Goal: Browse casually: Explore the website without a specific task or goal

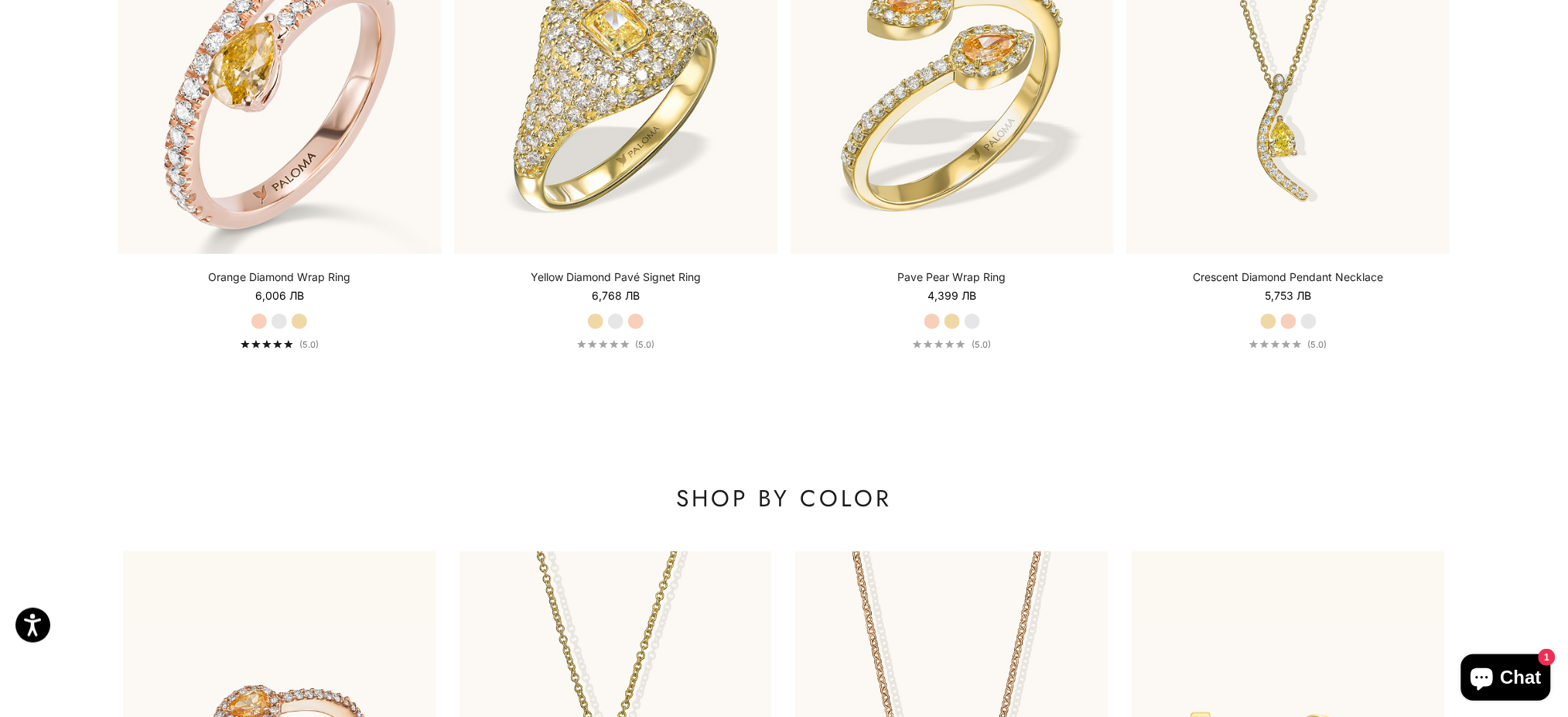
scroll to position [2063, 0]
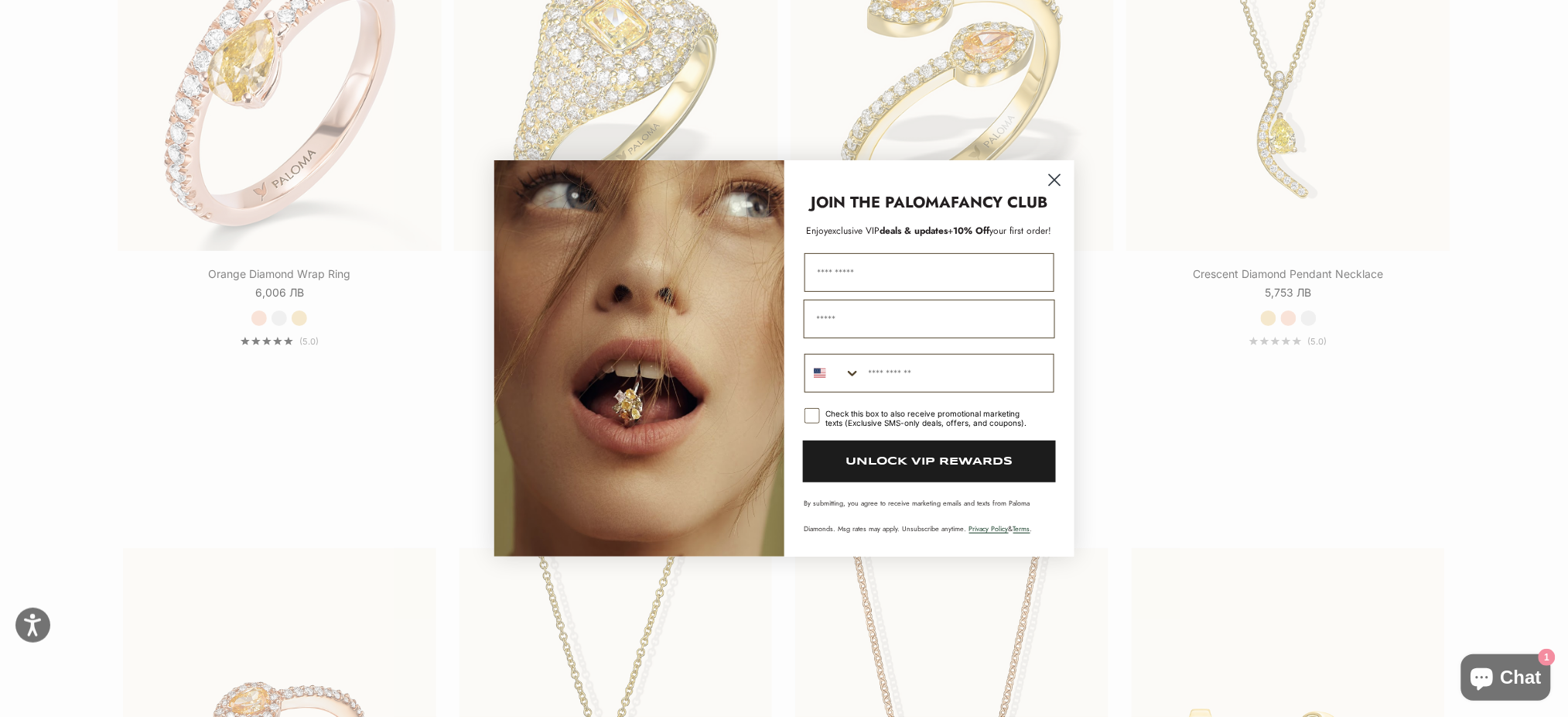
click at [1058, 188] on circle "Close dialog" at bounding box center [1053, 179] width 25 height 25
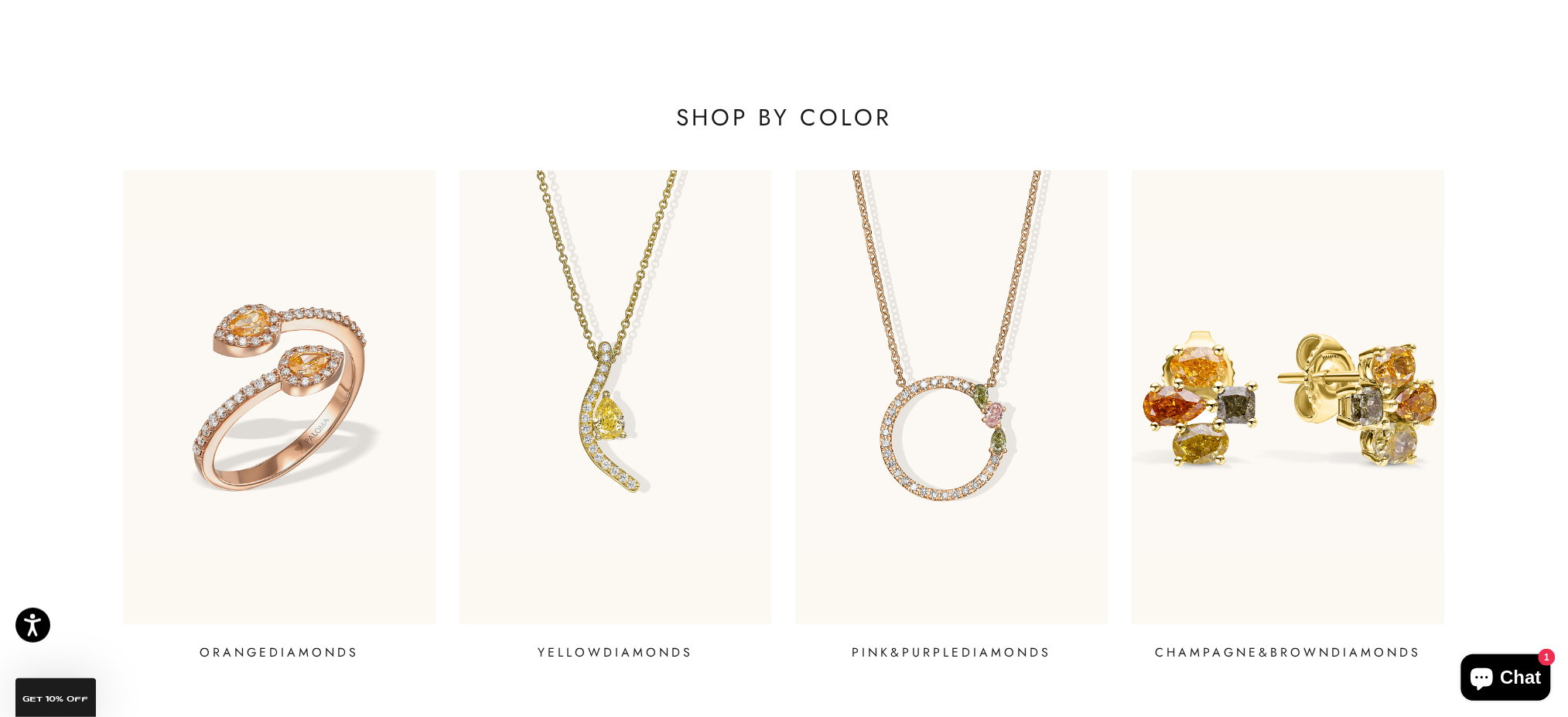
scroll to position [2477, 0]
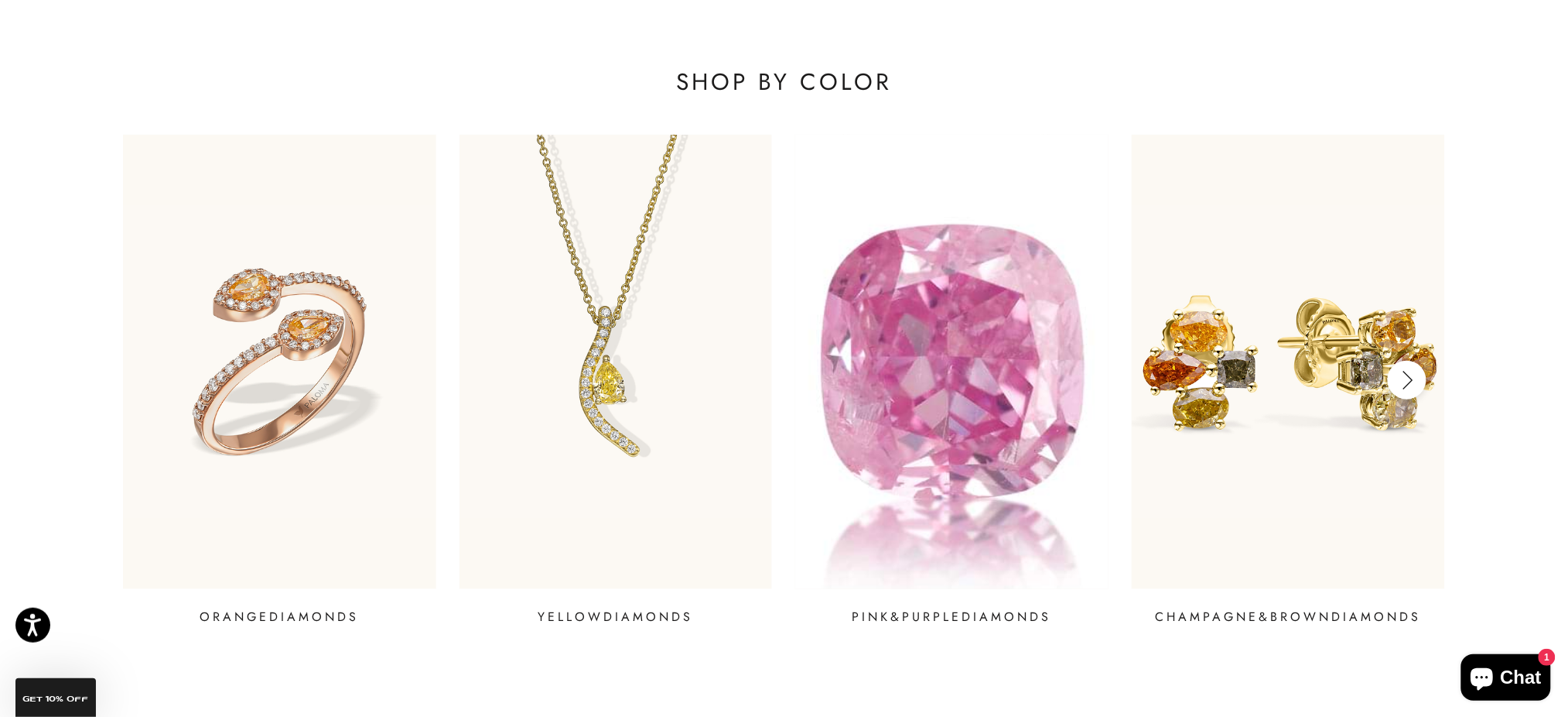
click at [917, 348] on img at bounding box center [952, 361] width 376 height 545
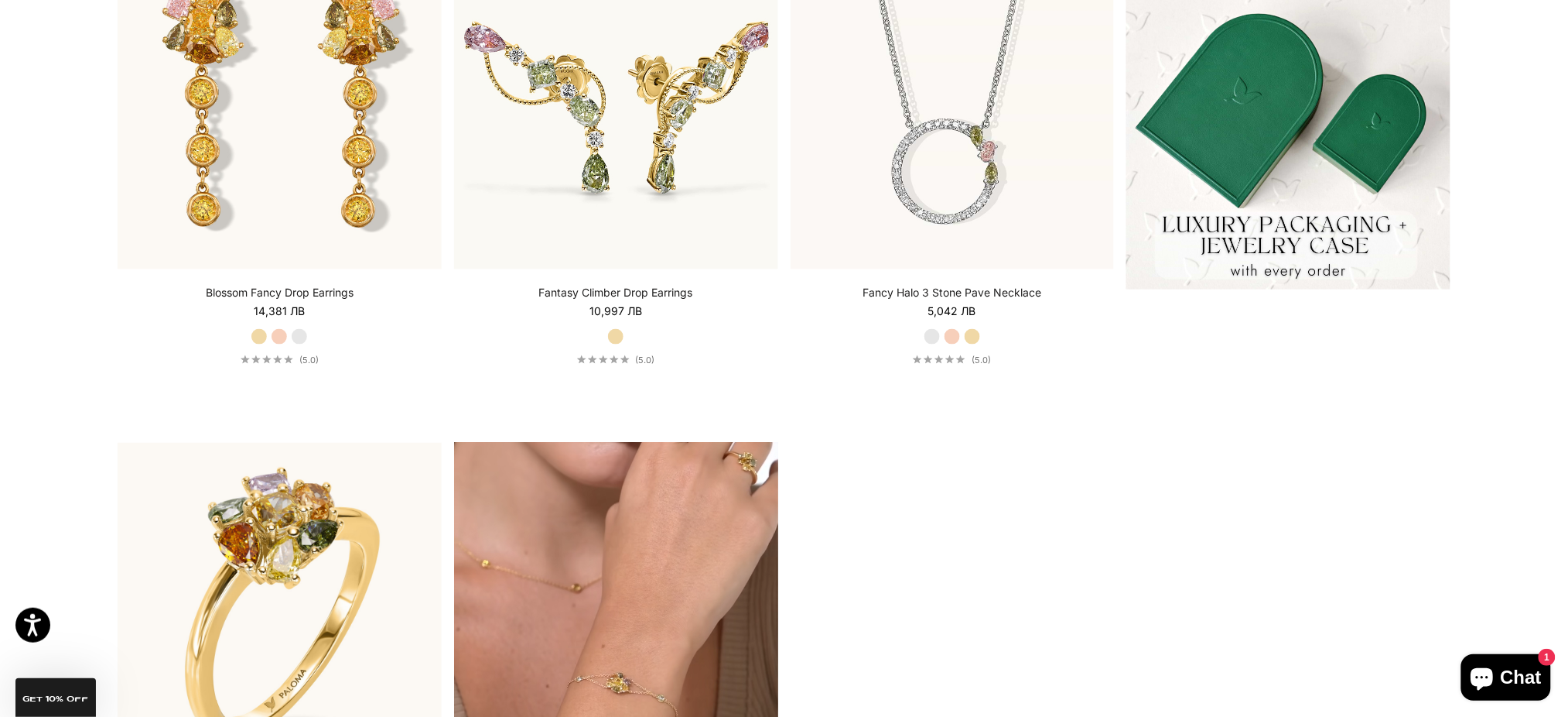
scroll to position [516, 0]
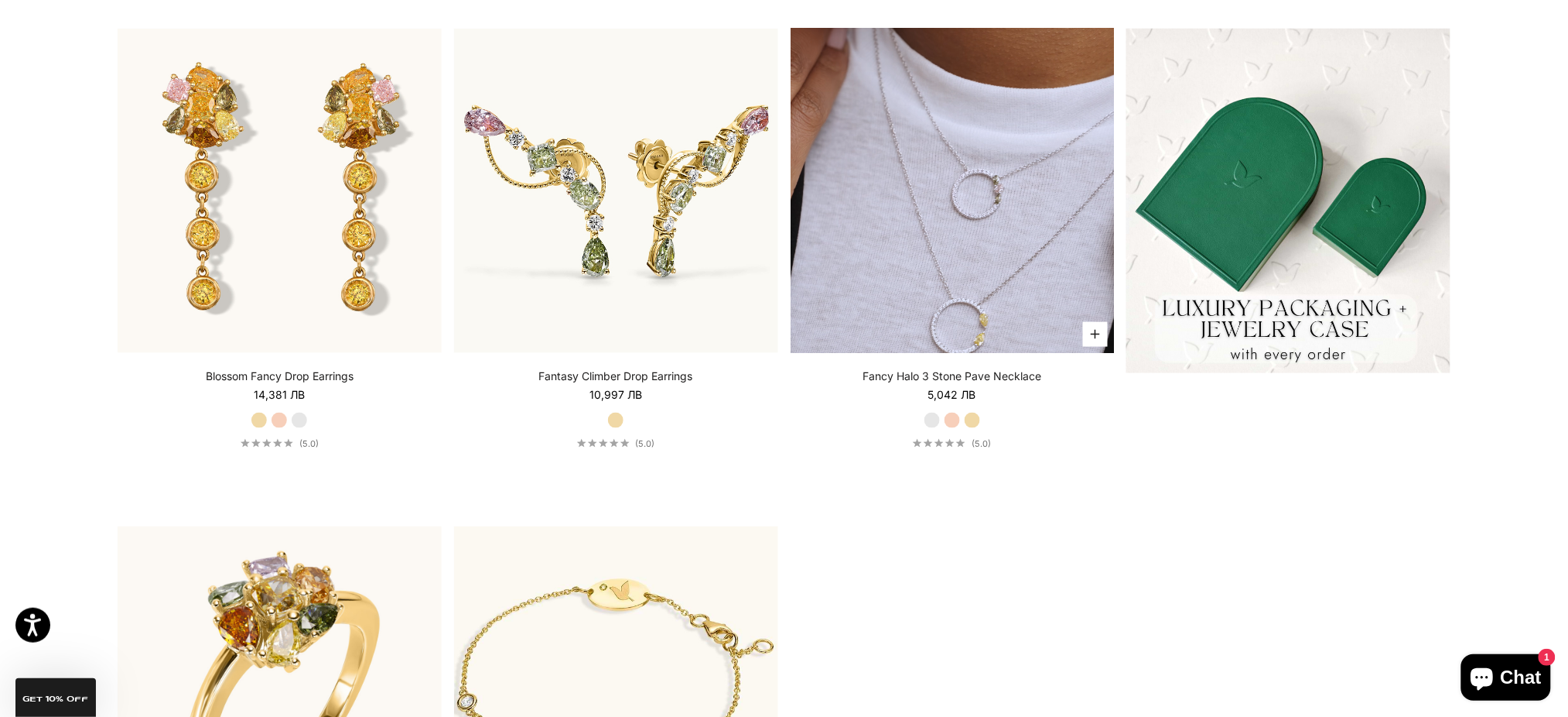
click at [954, 251] on video "#YellowGold\a#RoseGold\a#WhiteGold" at bounding box center [952, 190] width 324 height 324
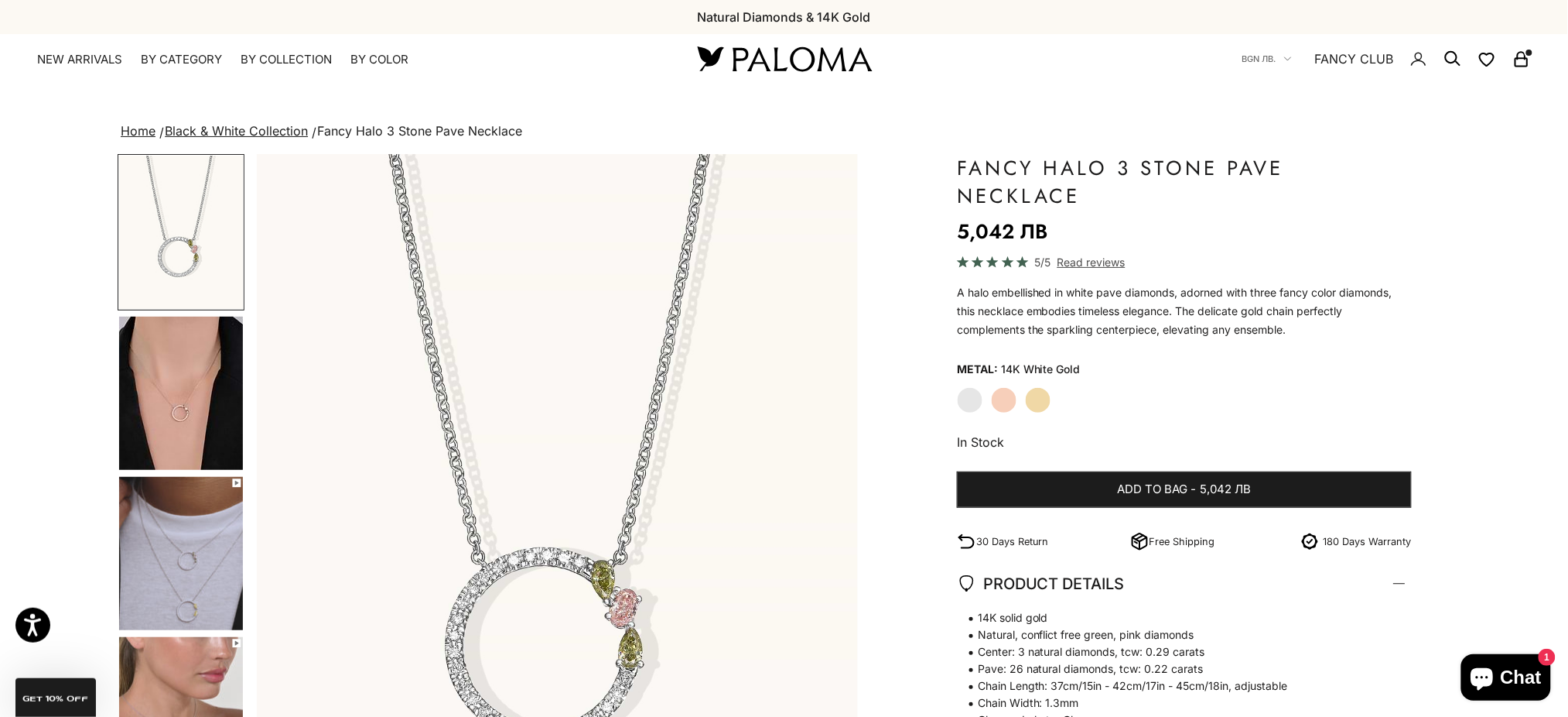
scroll to position [206, 0]
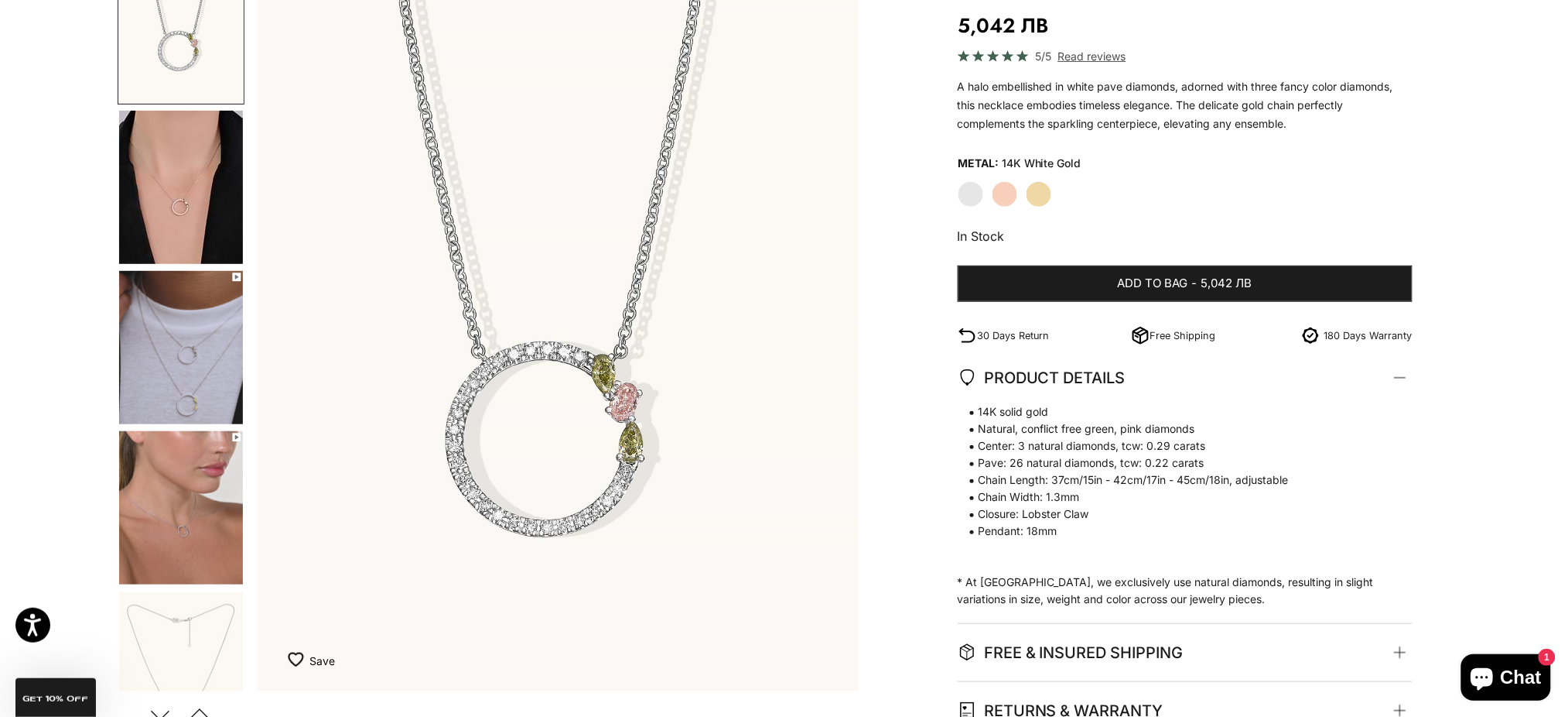
click at [204, 131] on img "Go to item 4" at bounding box center [181, 187] width 123 height 153
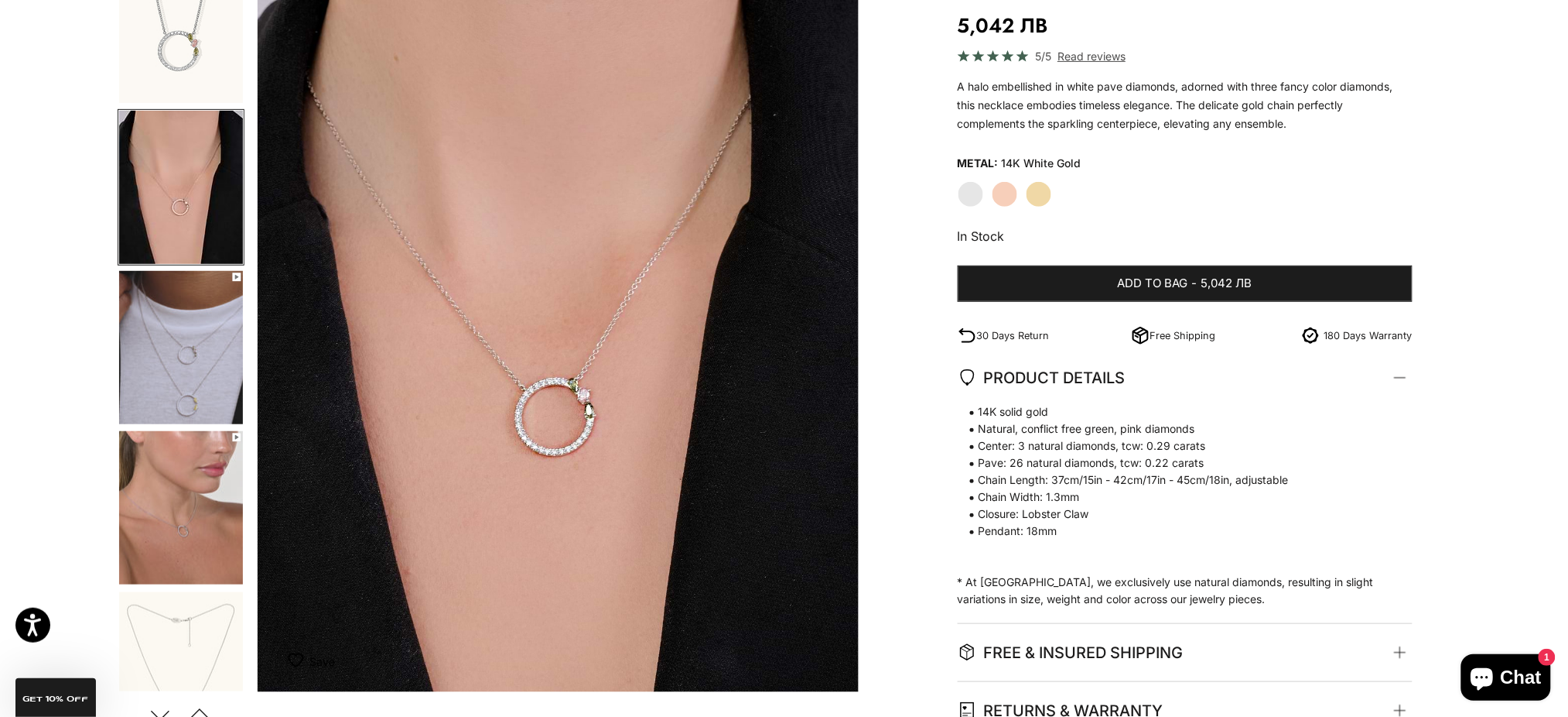
click at [183, 49] on img "Go to item 1" at bounding box center [181, 26] width 123 height 153
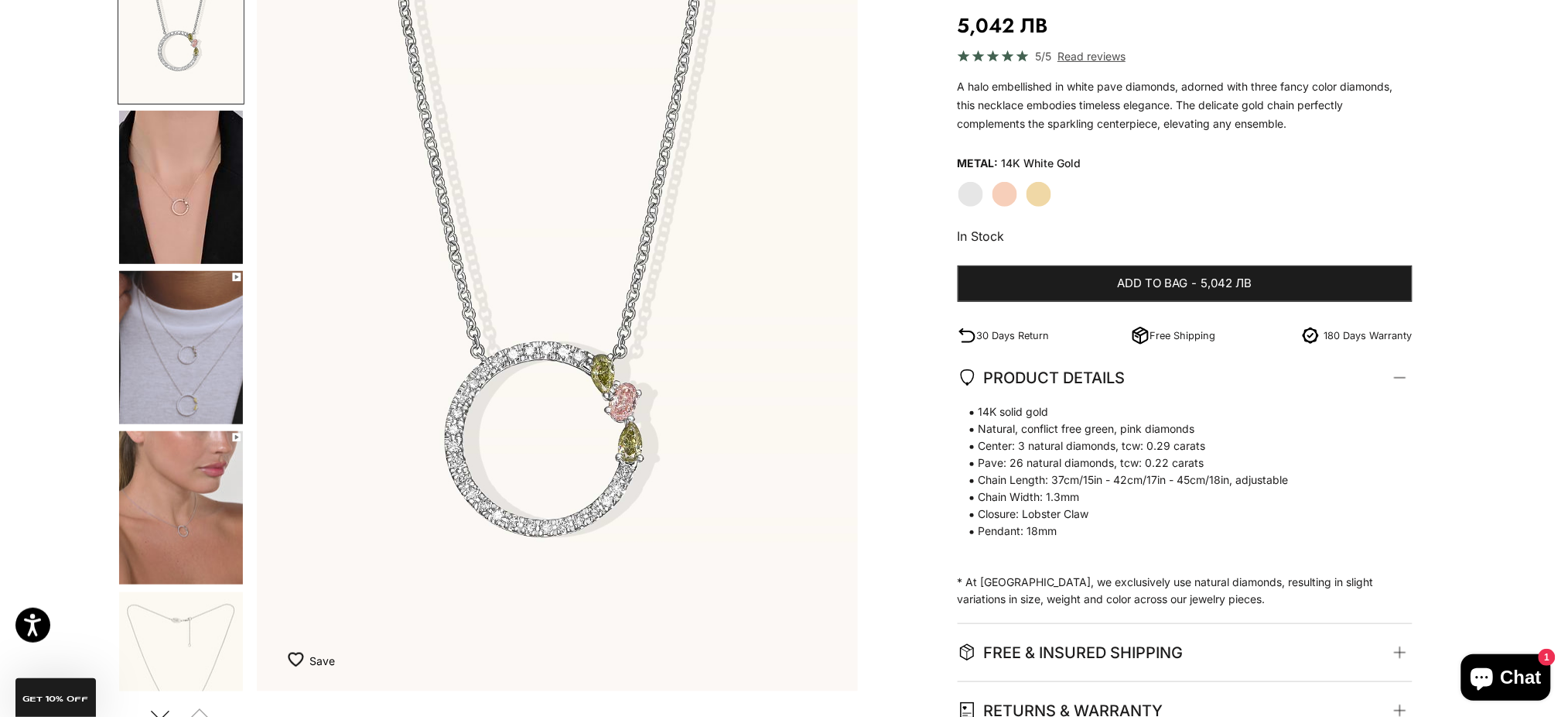
scroll to position [0, 0]
click at [218, 218] on img "Go to item 4" at bounding box center [181, 187] width 123 height 153
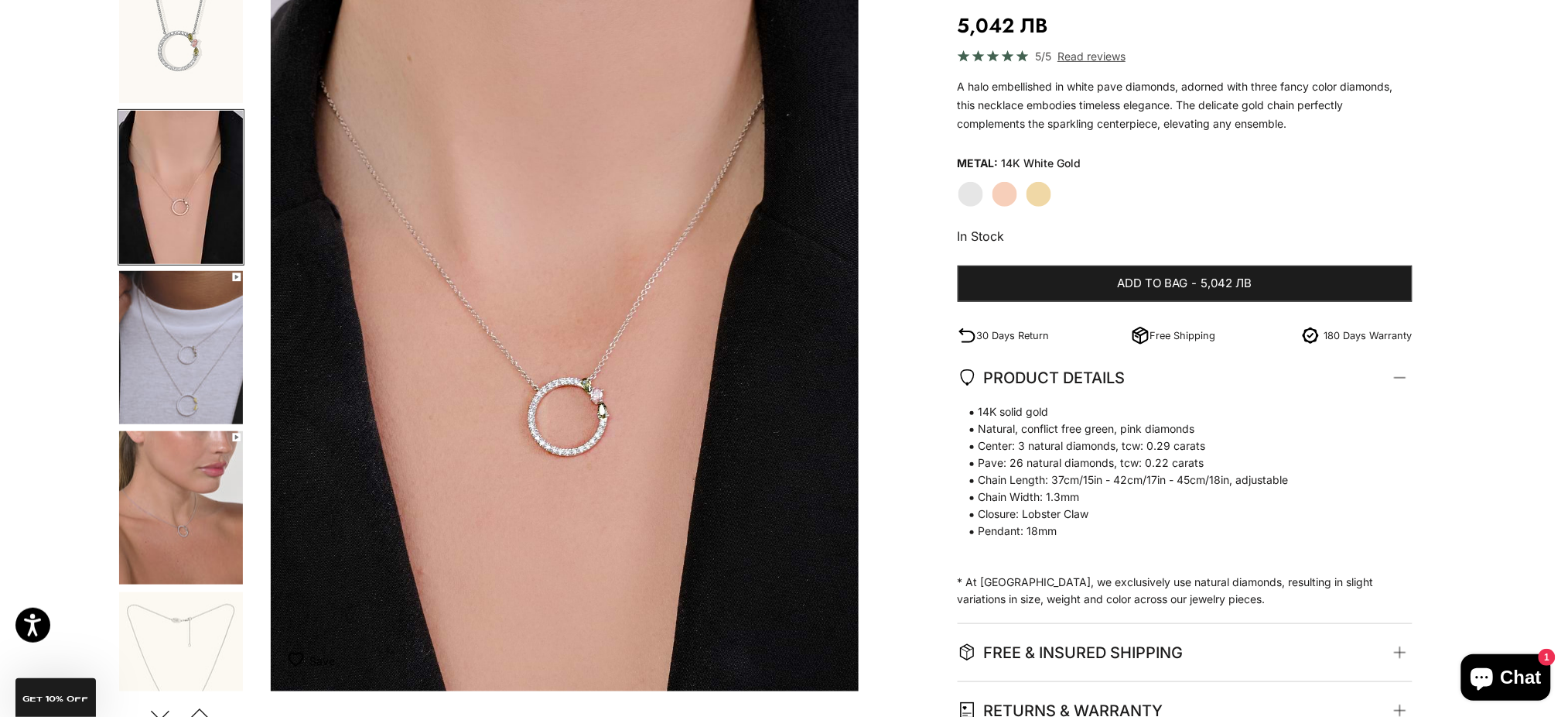
scroll to position [0, 619]
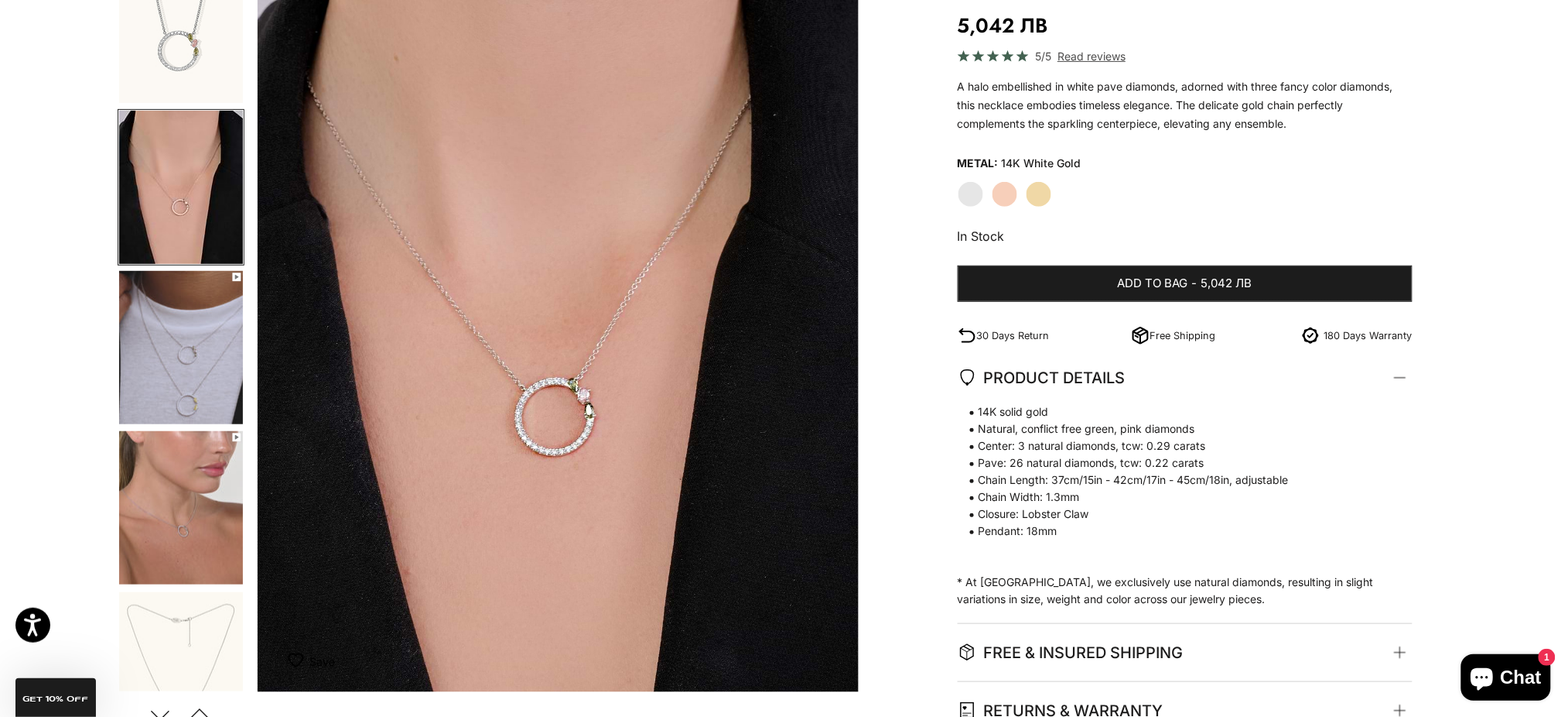
click at [200, 335] on img "Go to item 5" at bounding box center [181, 348] width 123 height 153
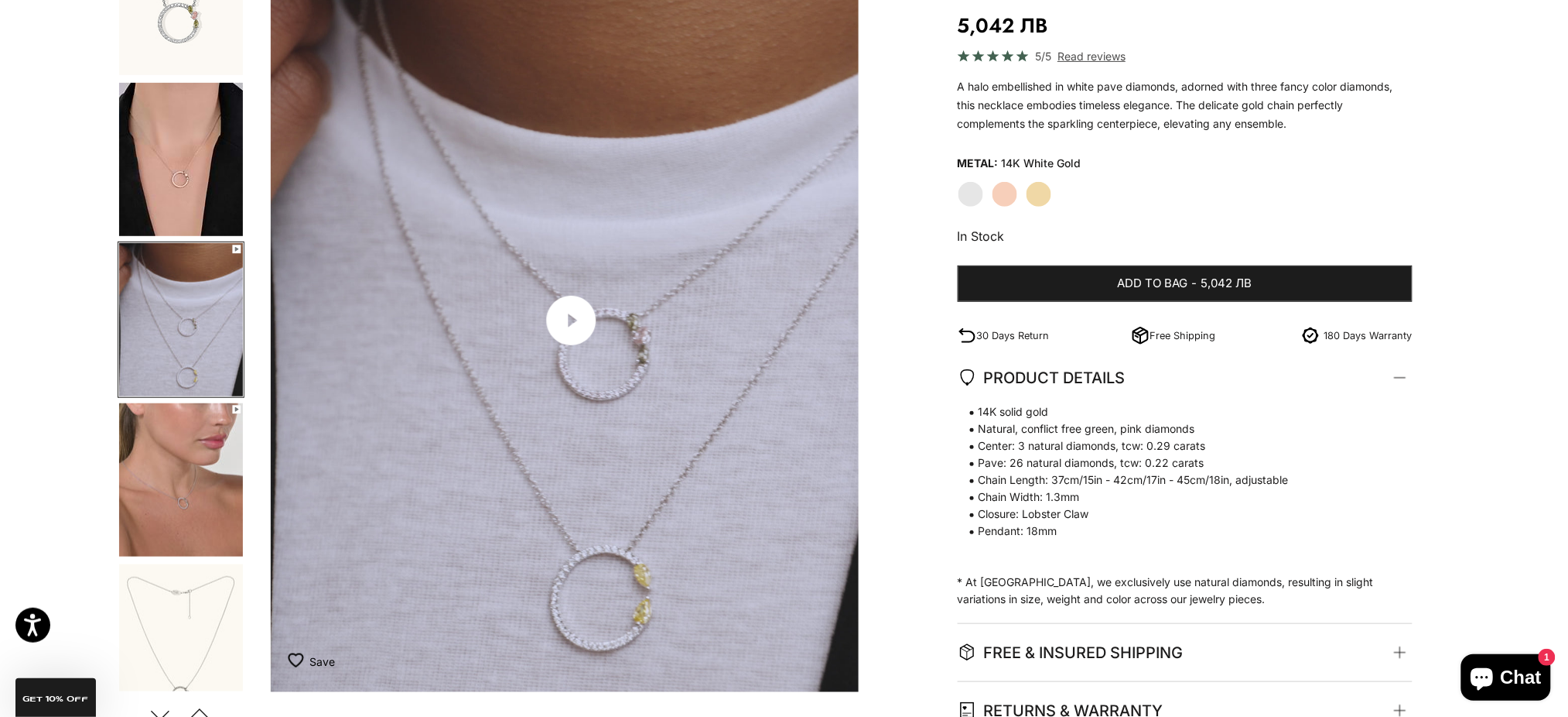
scroll to position [0, 1240]
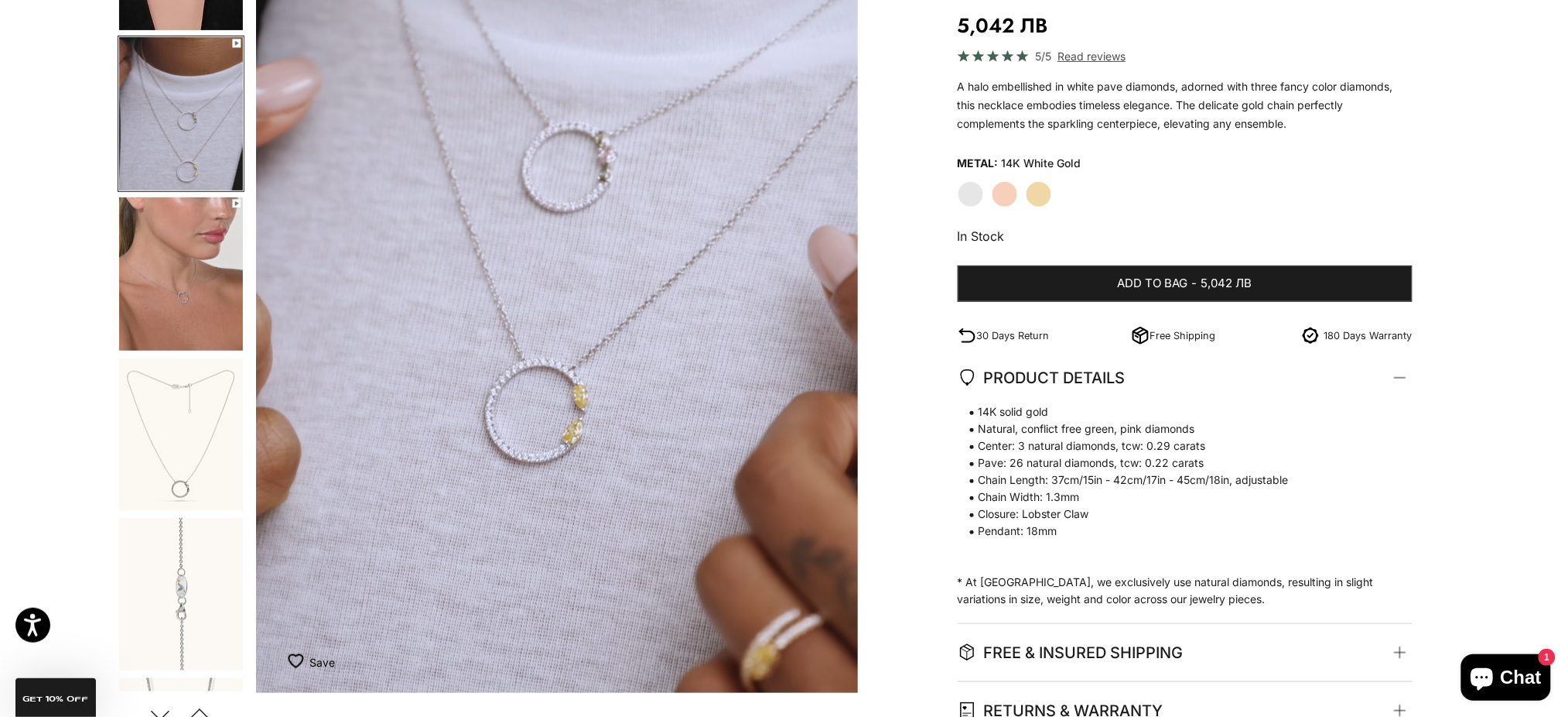
click at [187, 446] on img "Go to item 7" at bounding box center [181, 434] width 123 height 153
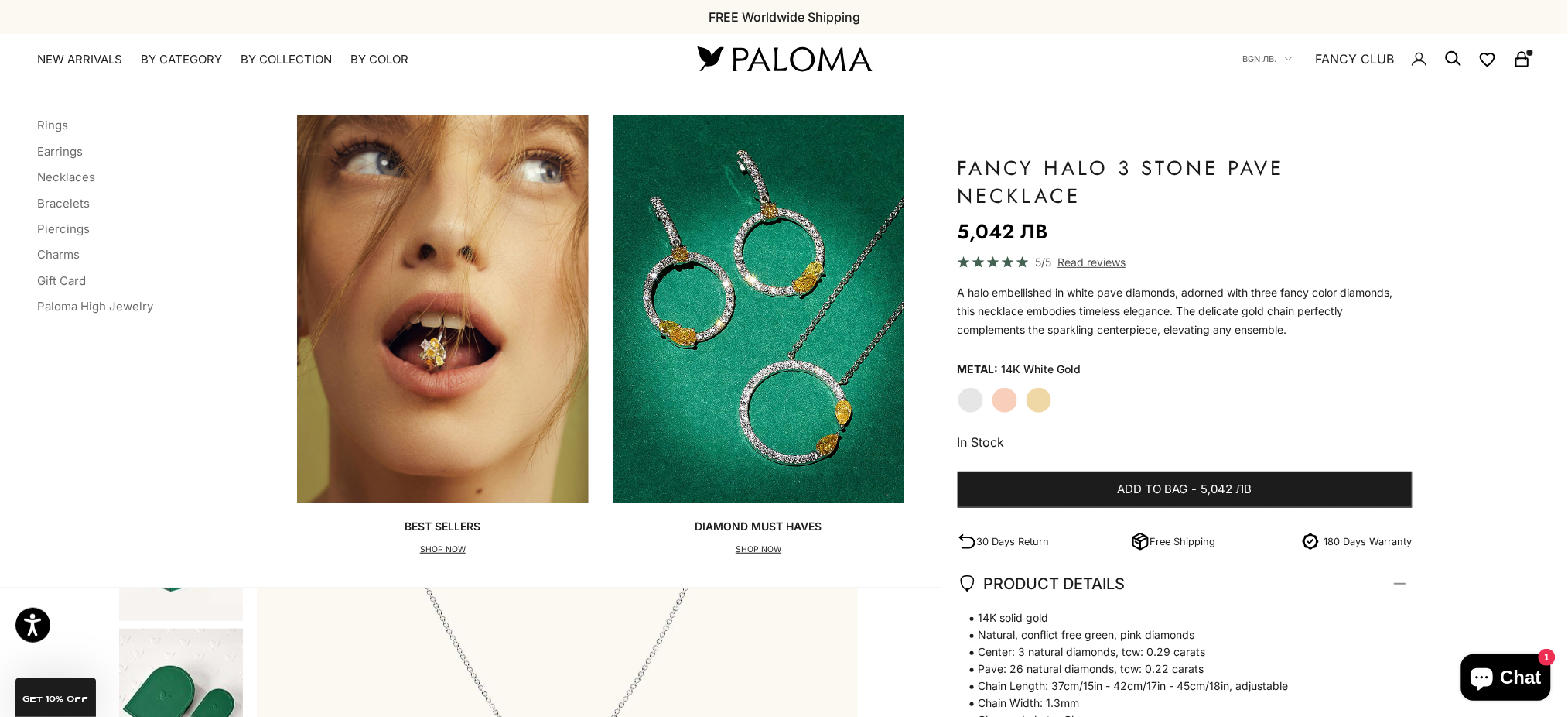
scroll to position [103, 0]
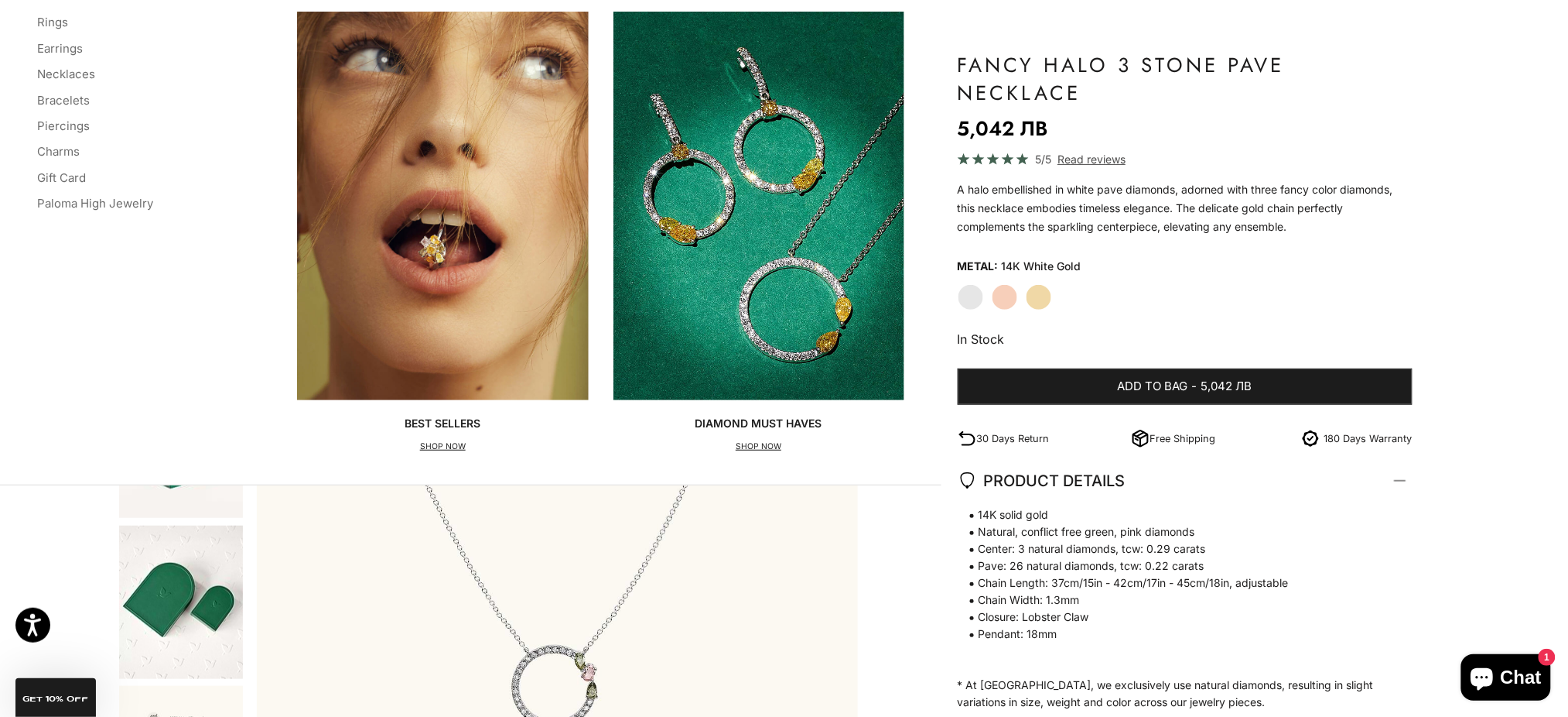
click at [41, 503] on div "Home Black & White Collection Fancy Halo 3 Stone Pave Necklace Zoom picture Sav…" at bounding box center [784, 455] width 1569 height 874
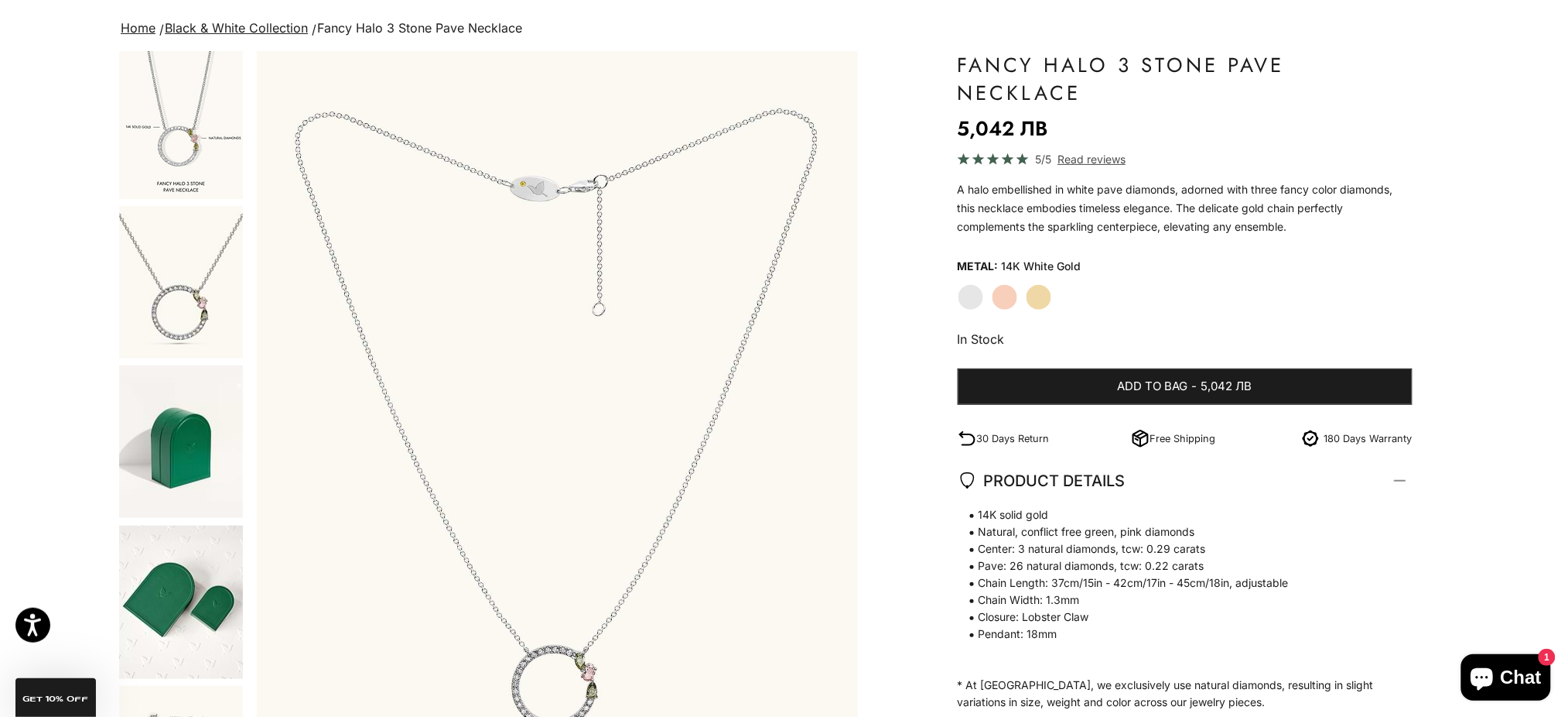
click at [207, 254] on img "Go to item 14" at bounding box center [181, 283] width 123 height 153
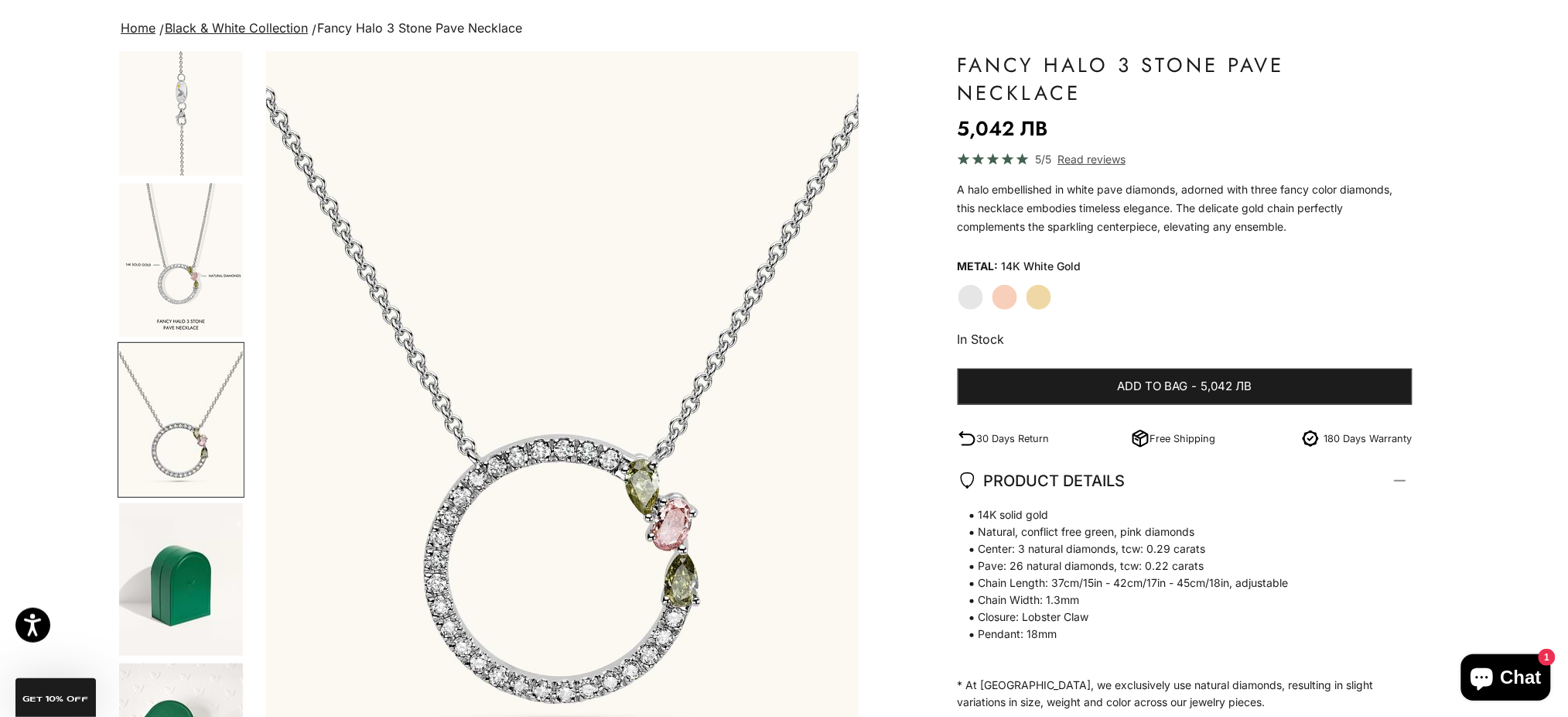
scroll to position [0, 4340]
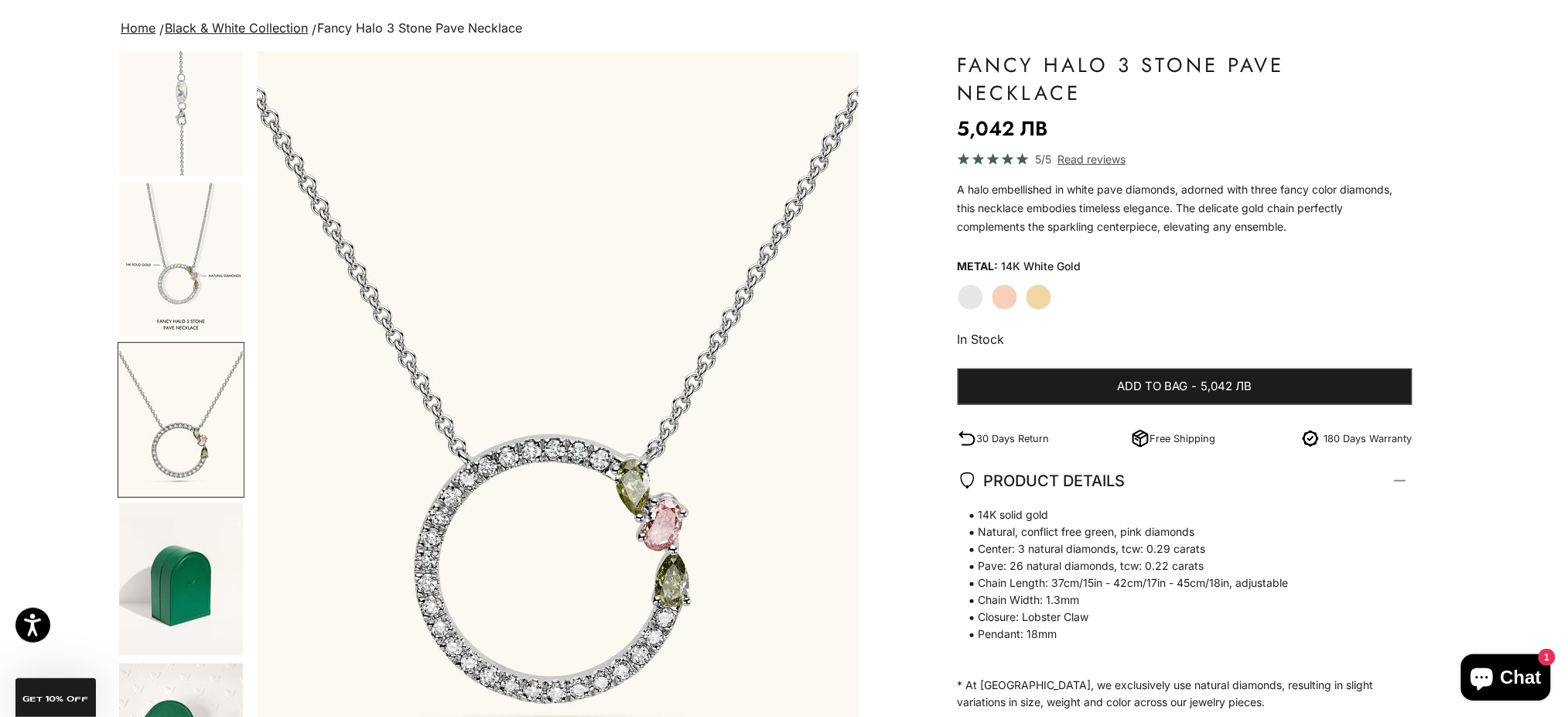
click at [207, 255] on img "Go to item 11" at bounding box center [181, 260] width 123 height 153
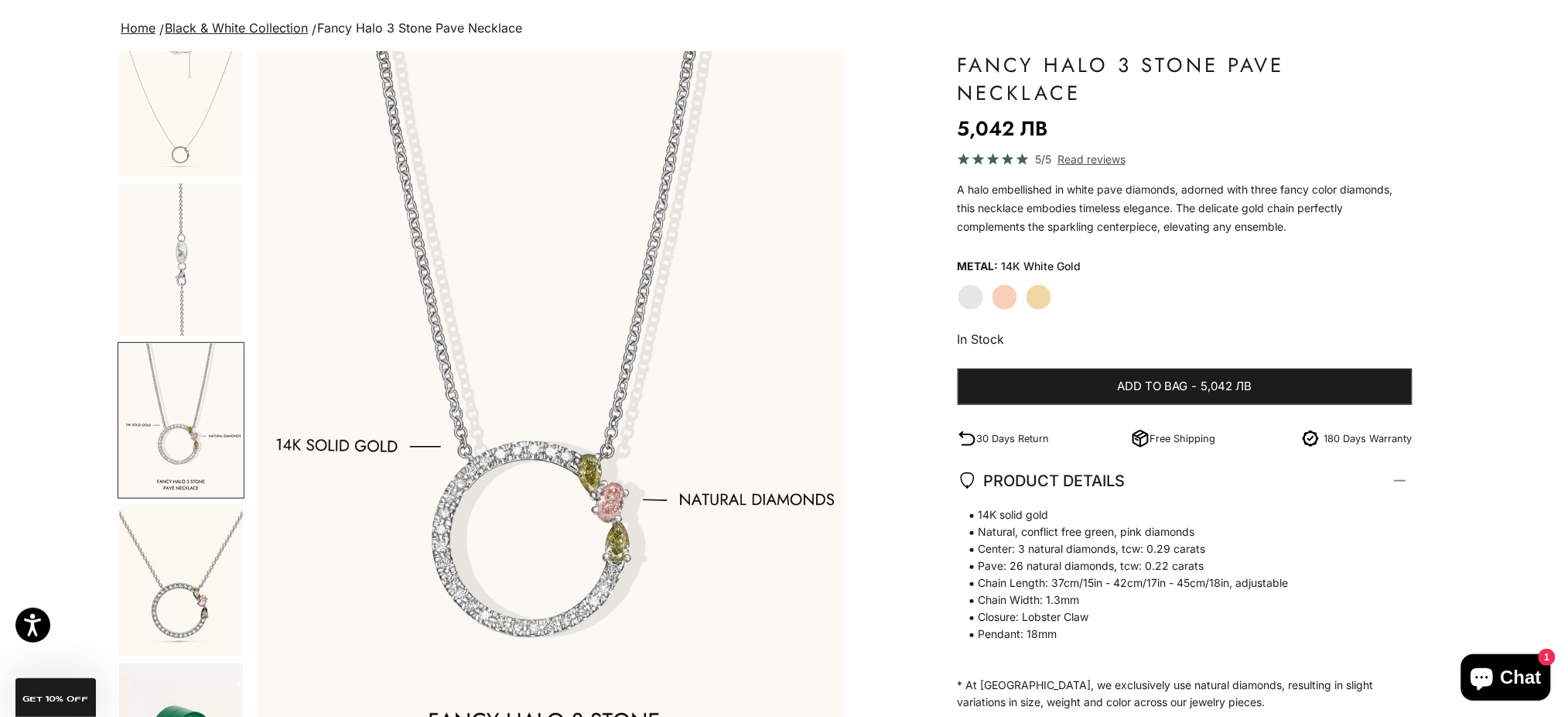
scroll to position [0, 3720]
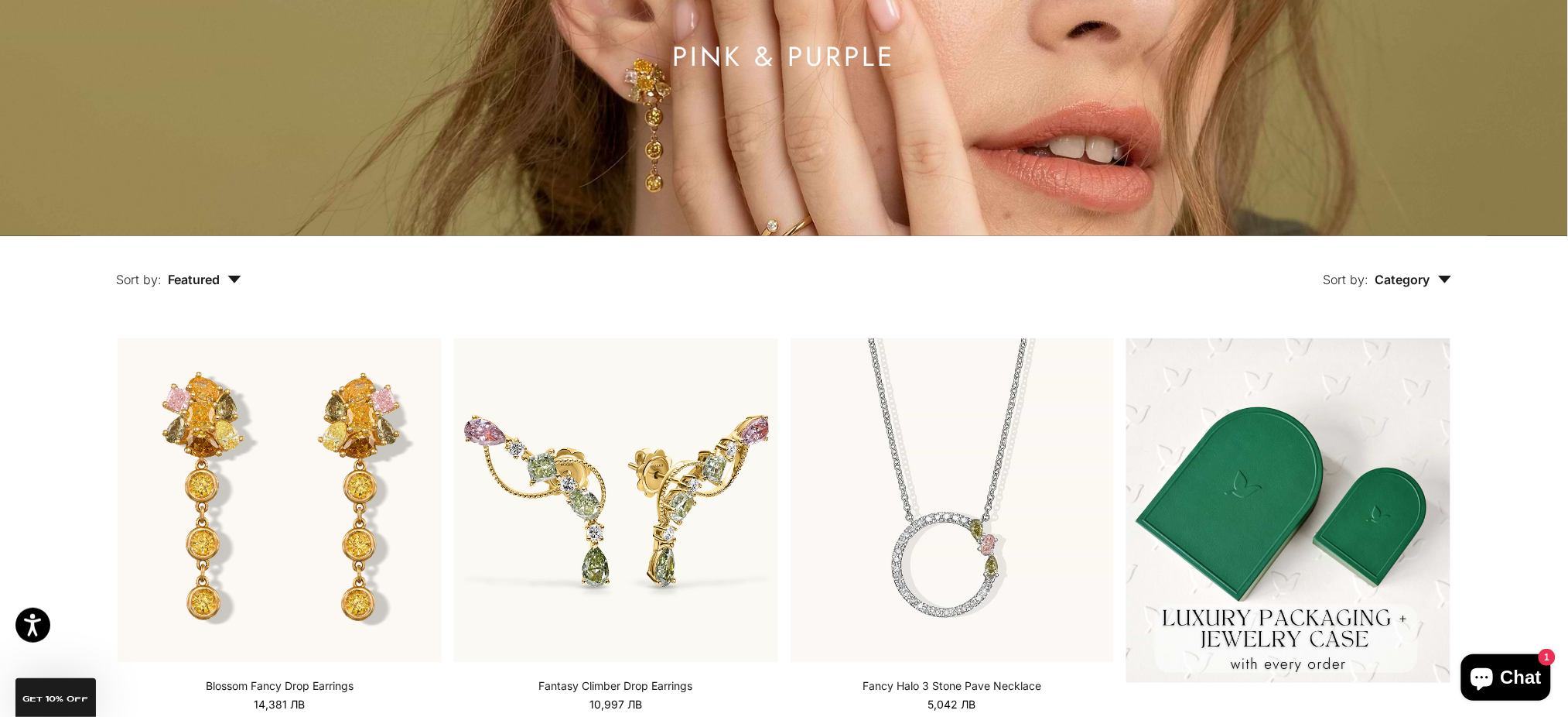
scroll to position [722, 0]
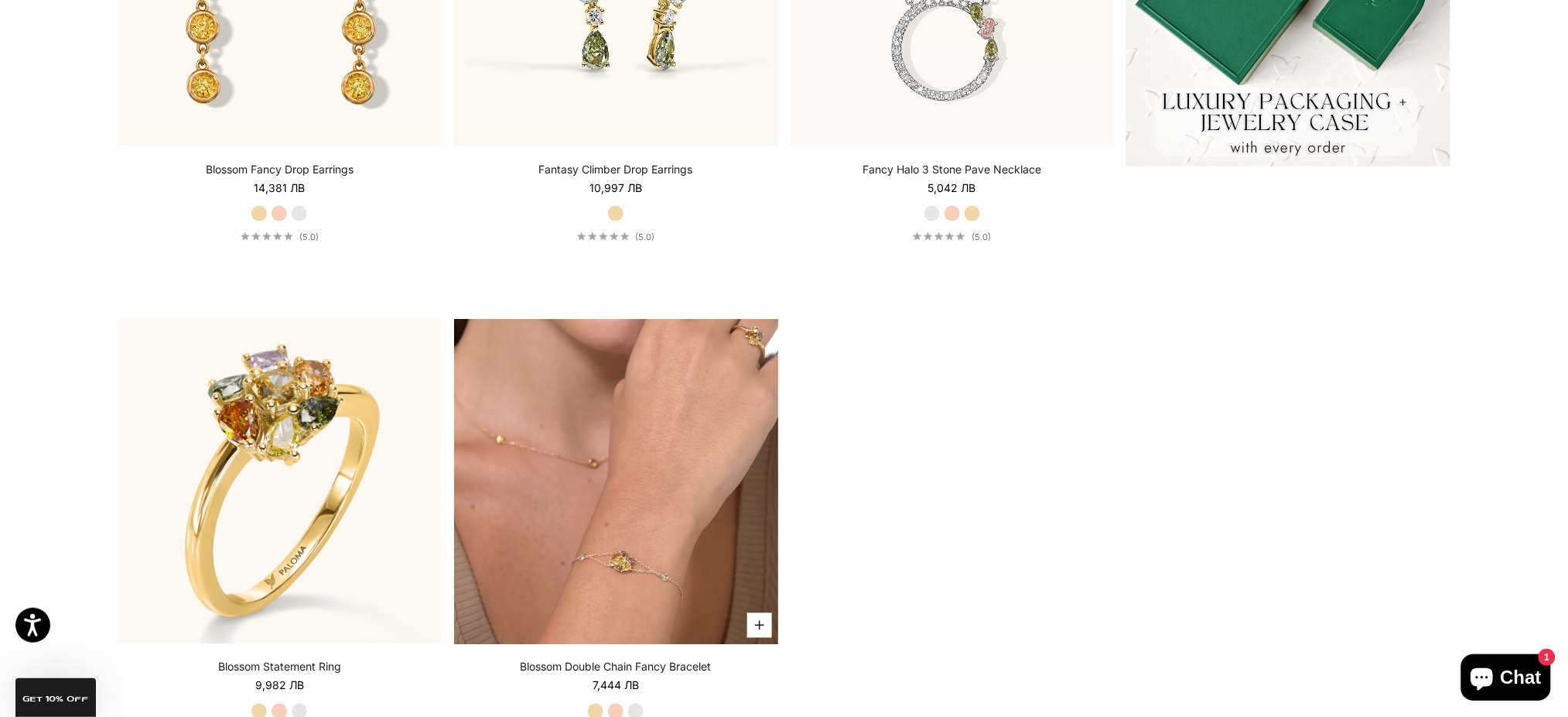
click at [616, 372] on video "#YellowGold\a#RoseGold\a#WhiteGold" at bounding box center [615, 482] width 324 height 324
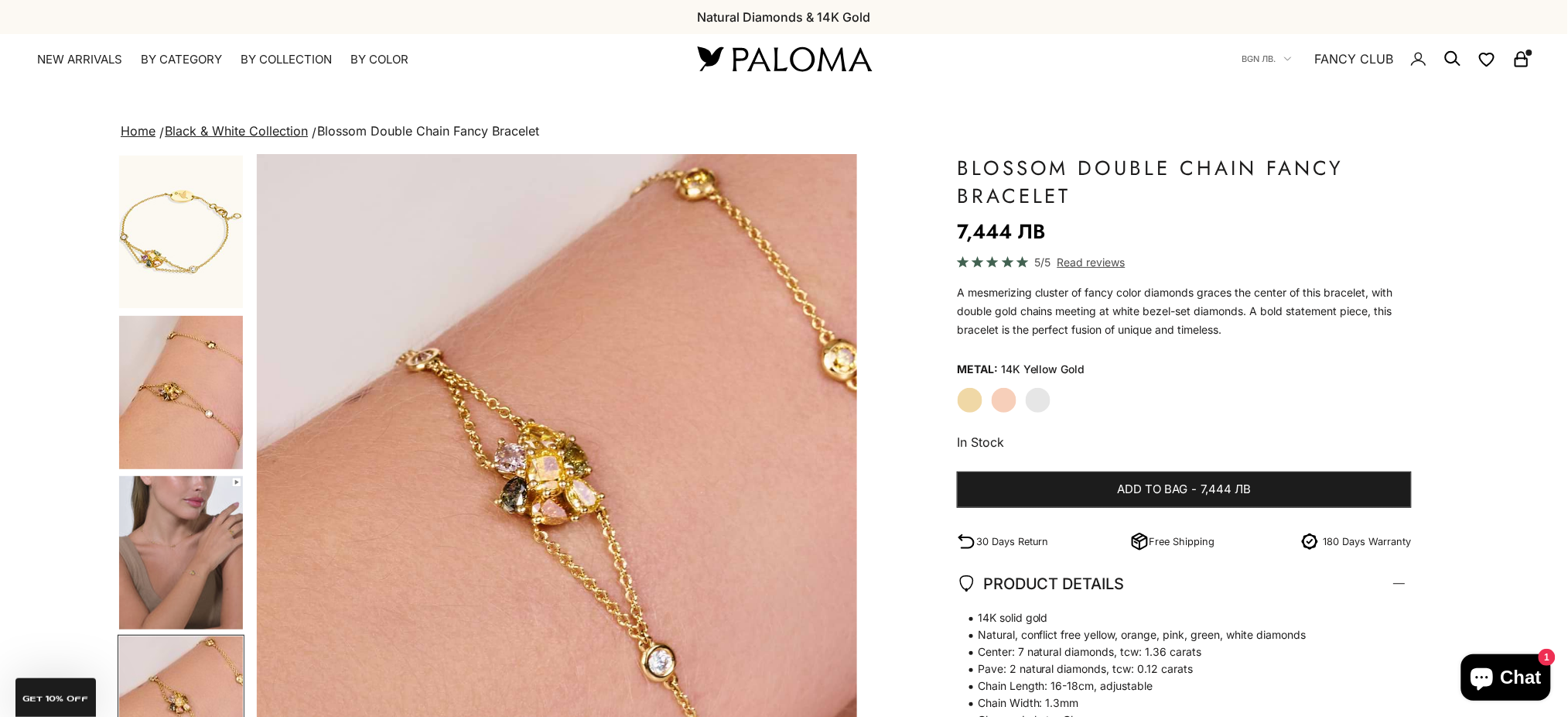
scroll to position [0, 1859]
click at [187, 395] on img "Go to item 4" at bounding box center [181, 392] width 123 height 153
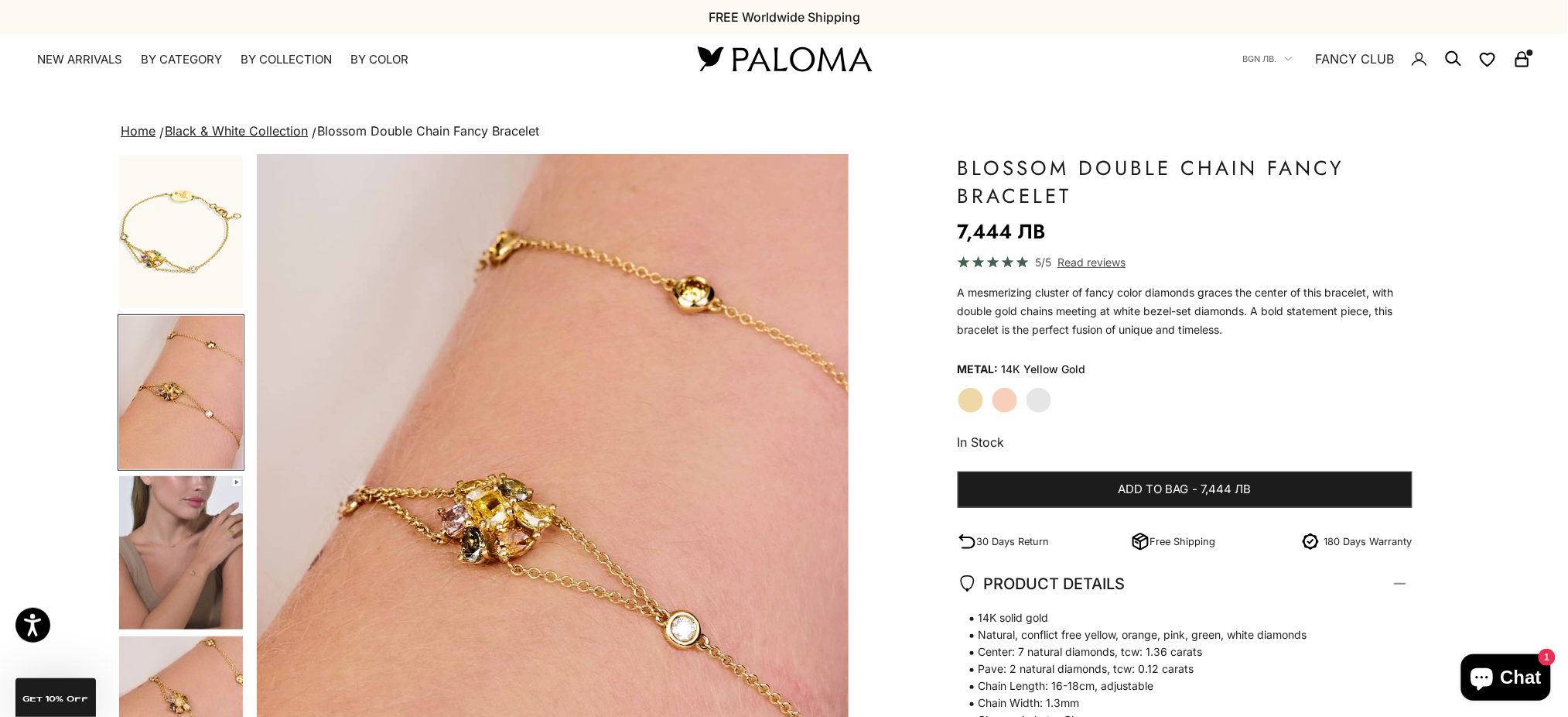
scroll to position [0, 619]
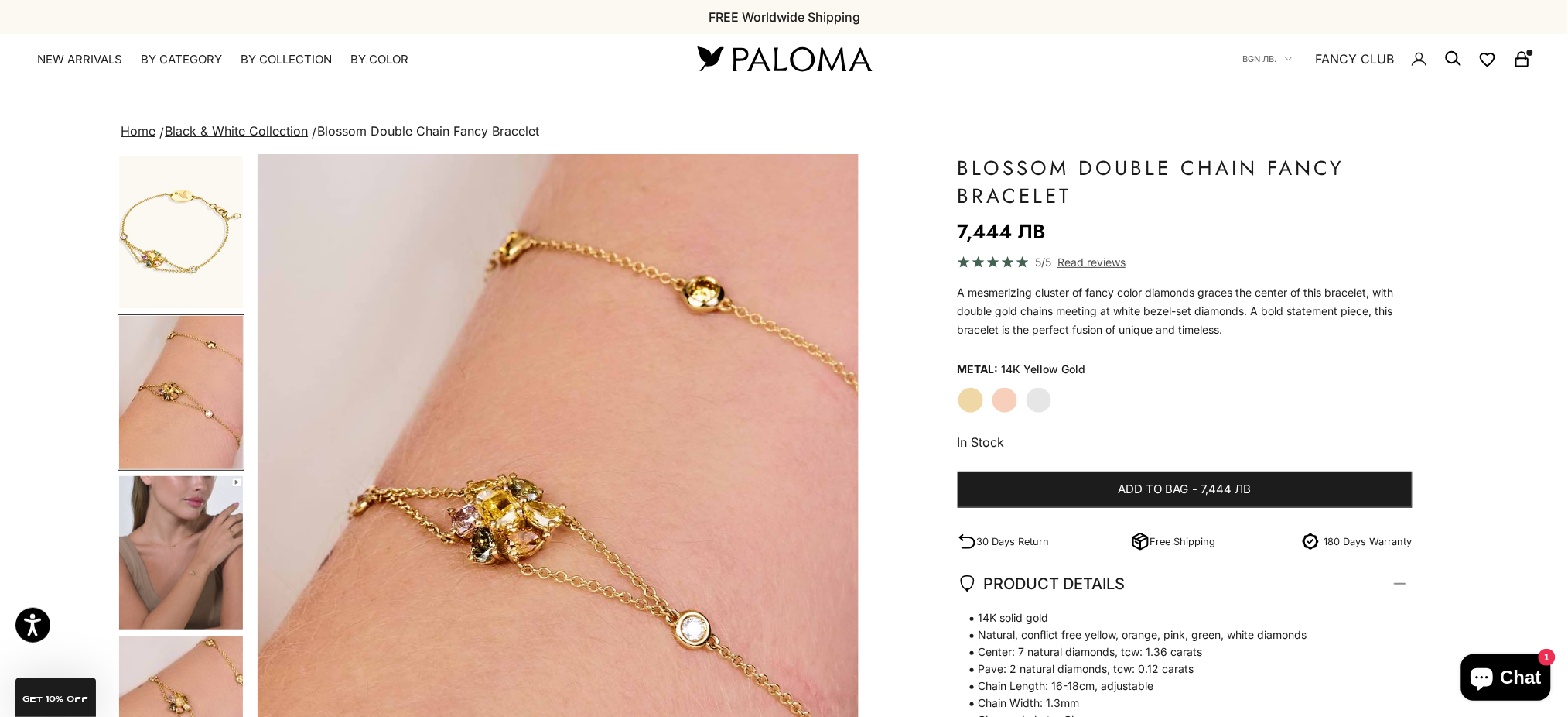
click at [192, 517] on img "Go to item 5" at bounding box center [181, 552] width 123 height 153
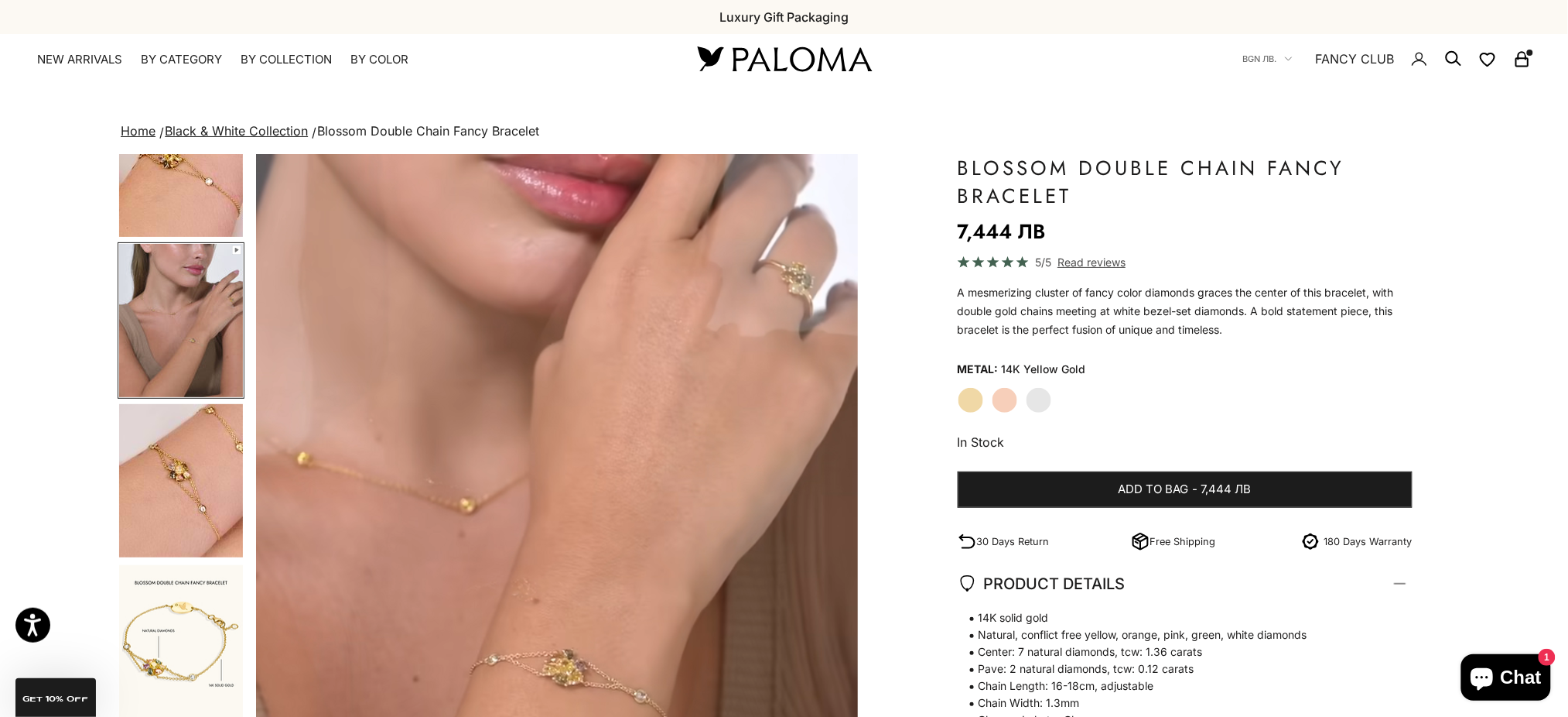
scroll to position [233, 0]
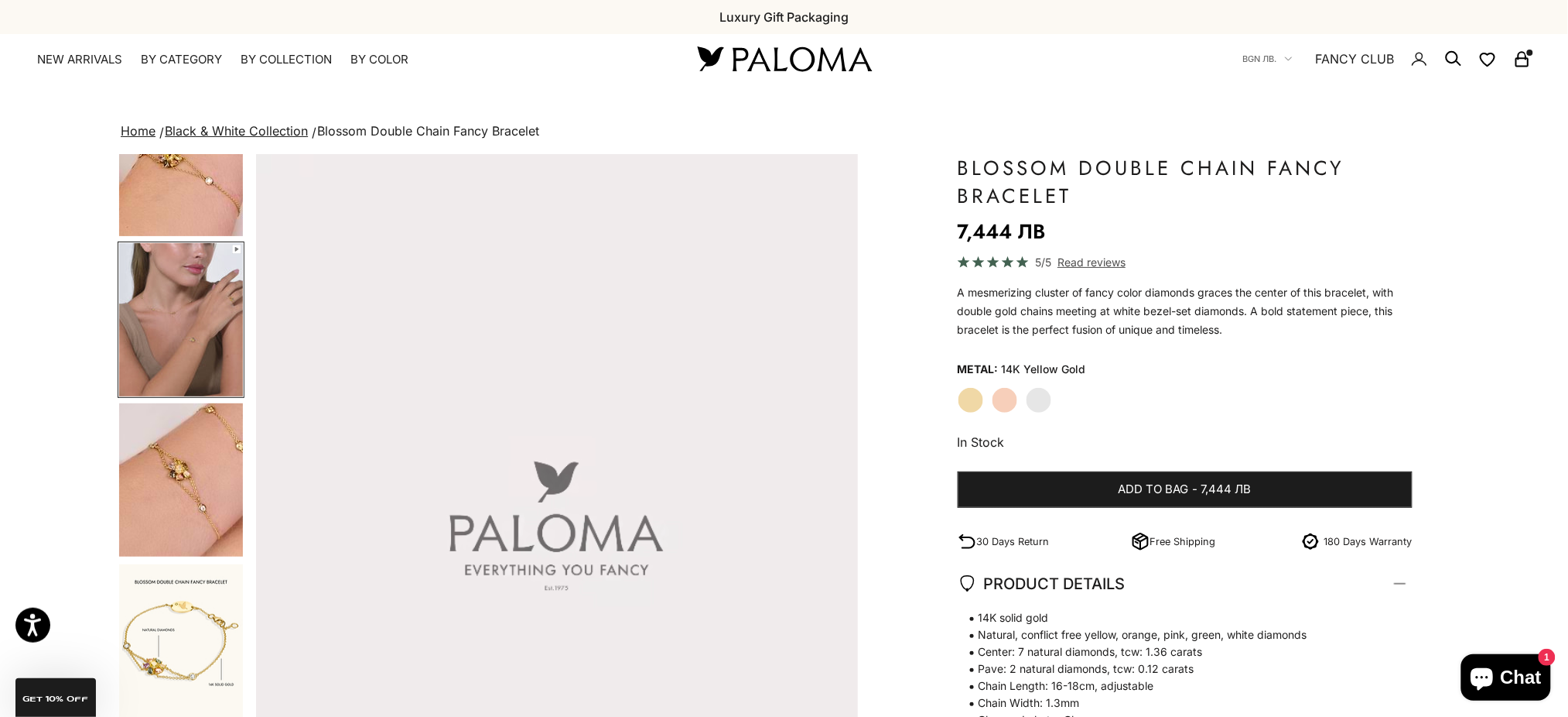
click at [200, 627] on img "Go to item 7" at bounding box center [181, 641] width 123 height 153
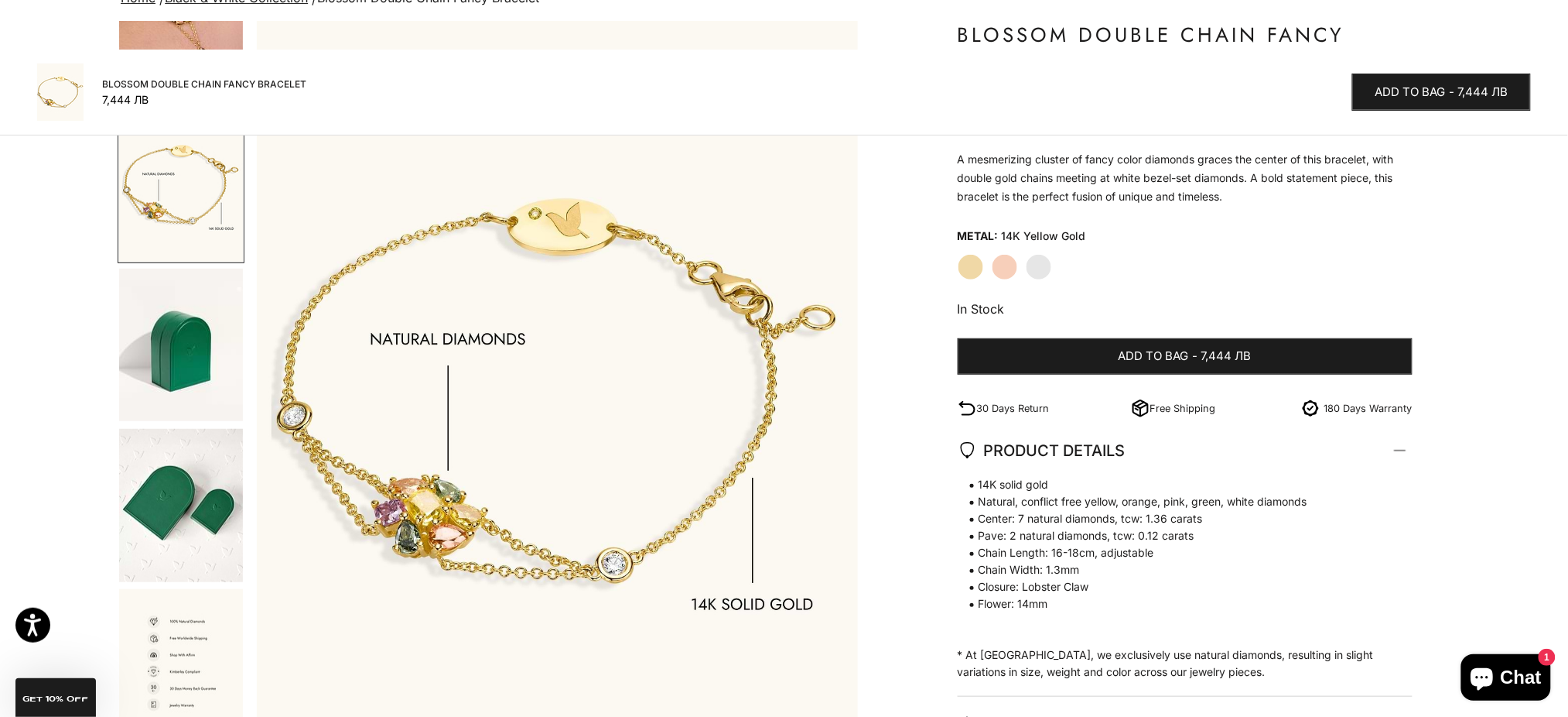
scroll to position [0, 0]
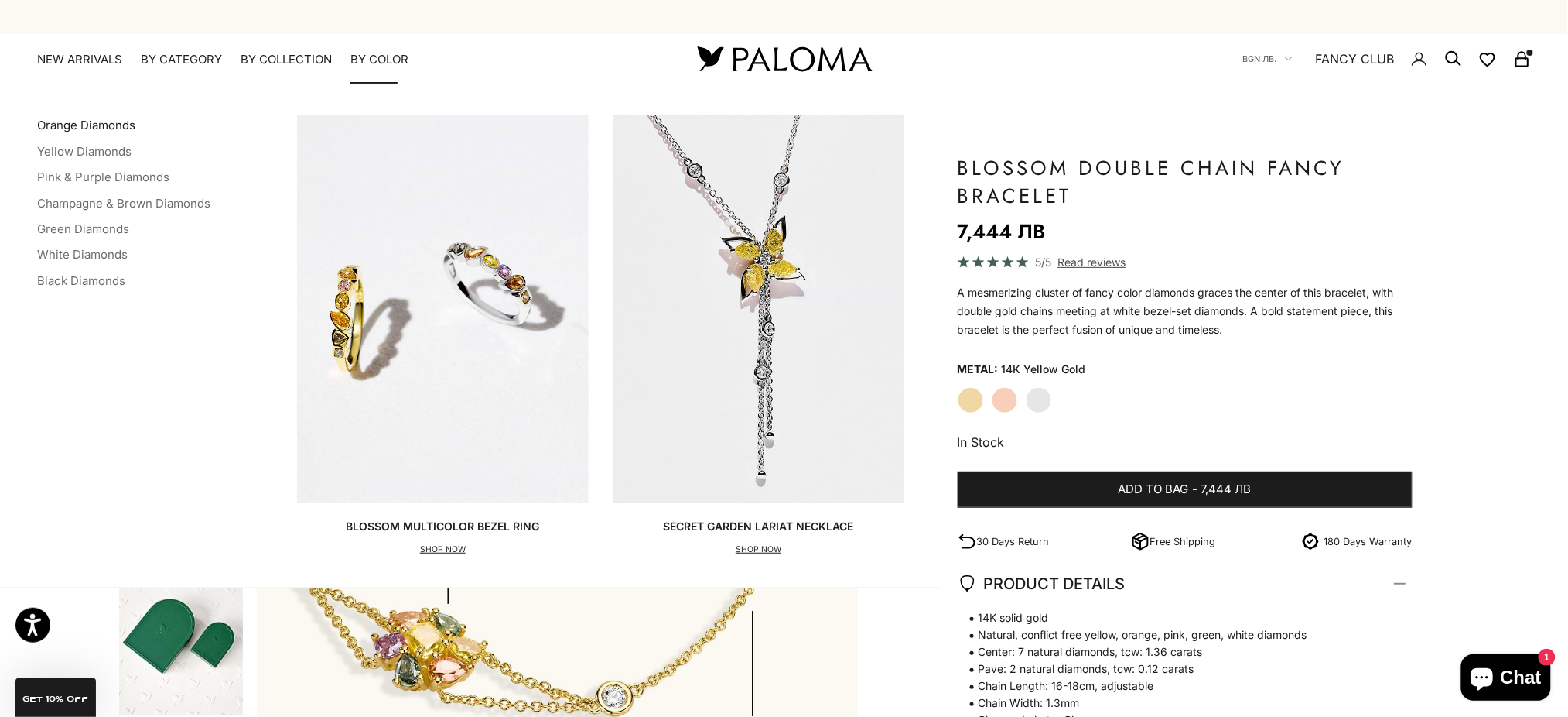
click at [80, 125] on link "Orange Diamonds" at bounding box center [86, 125] width 98 height 15
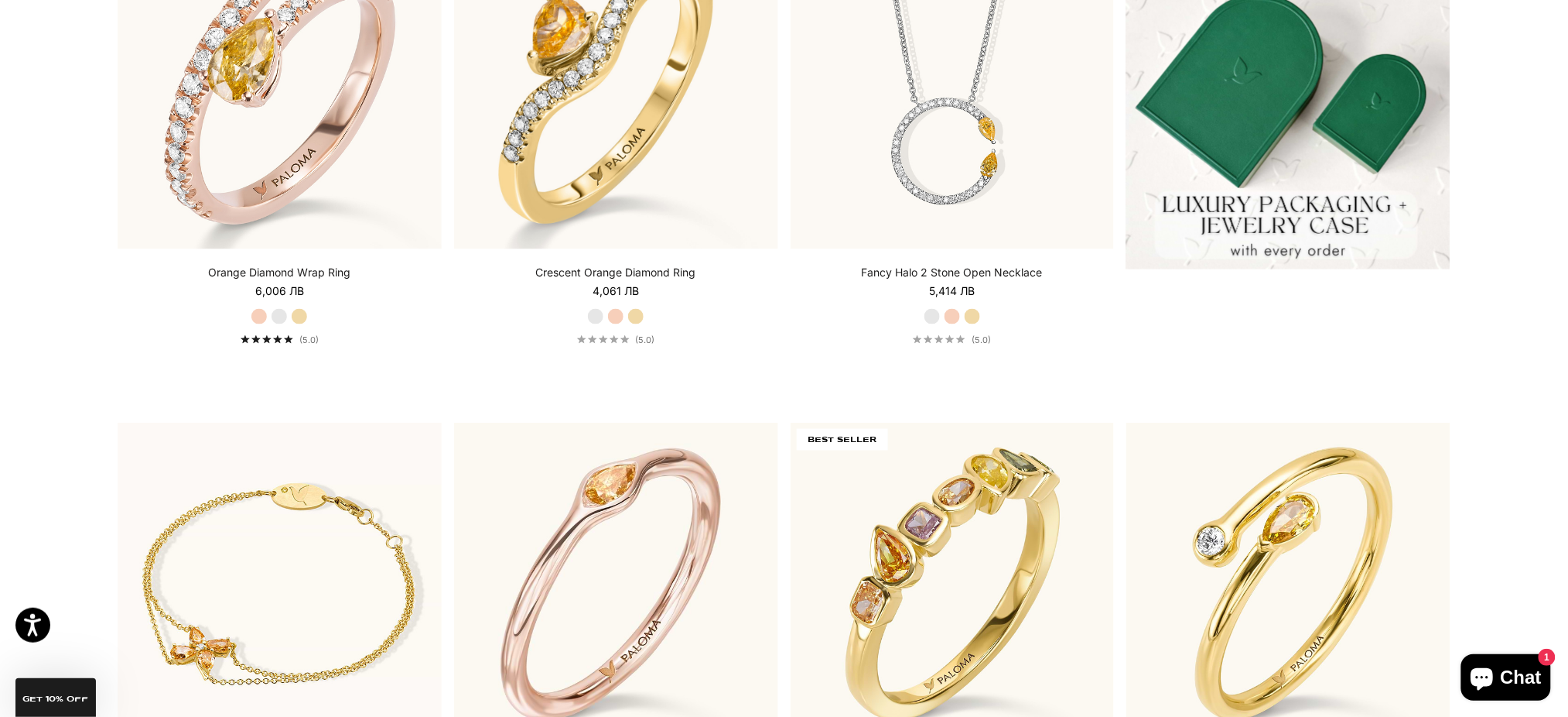
scroll to position [825, 0]
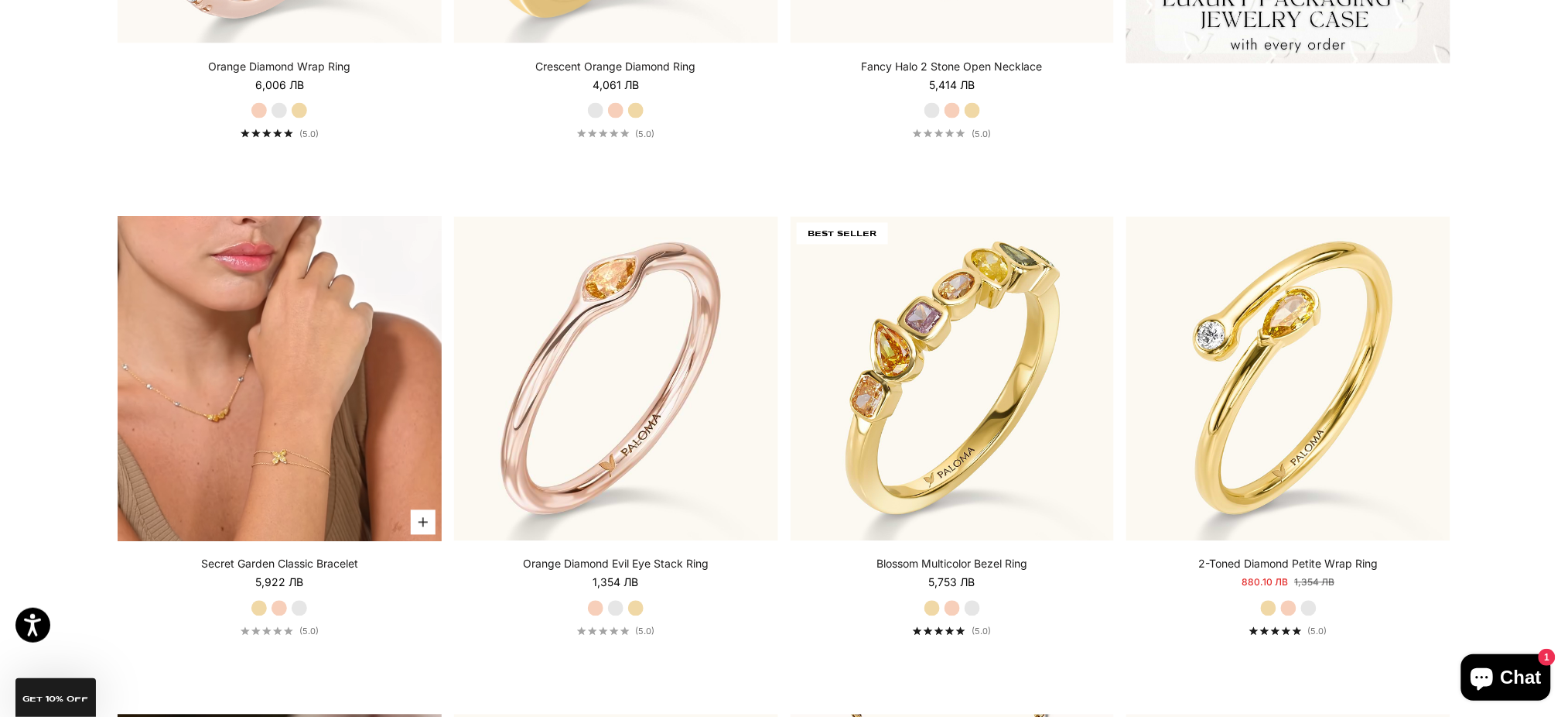
click at [245, 328] on video "#YellowGold\a#RoseGold\a#WhiteGold" at bounding box center [279, 378] width 324 height 324
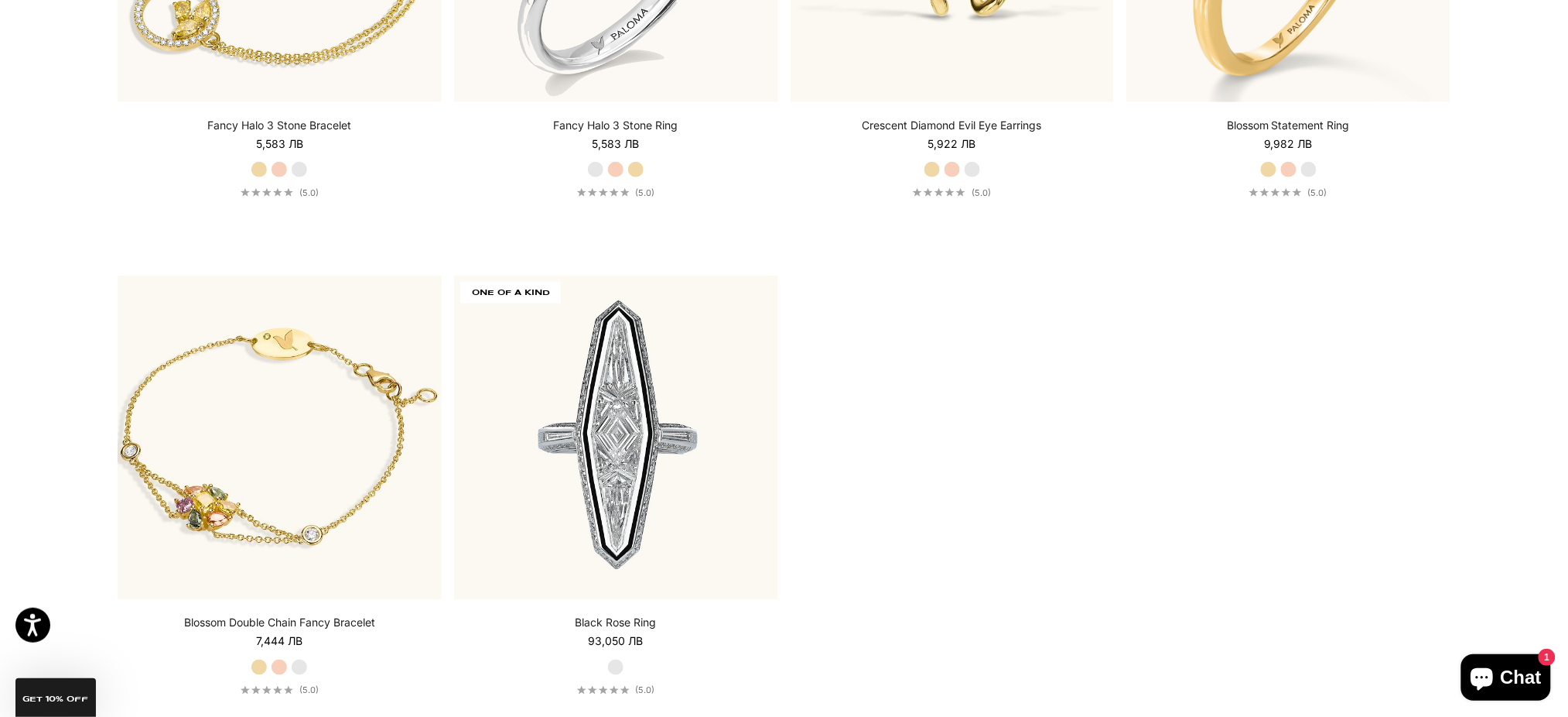
scroll to position [4846, 0]
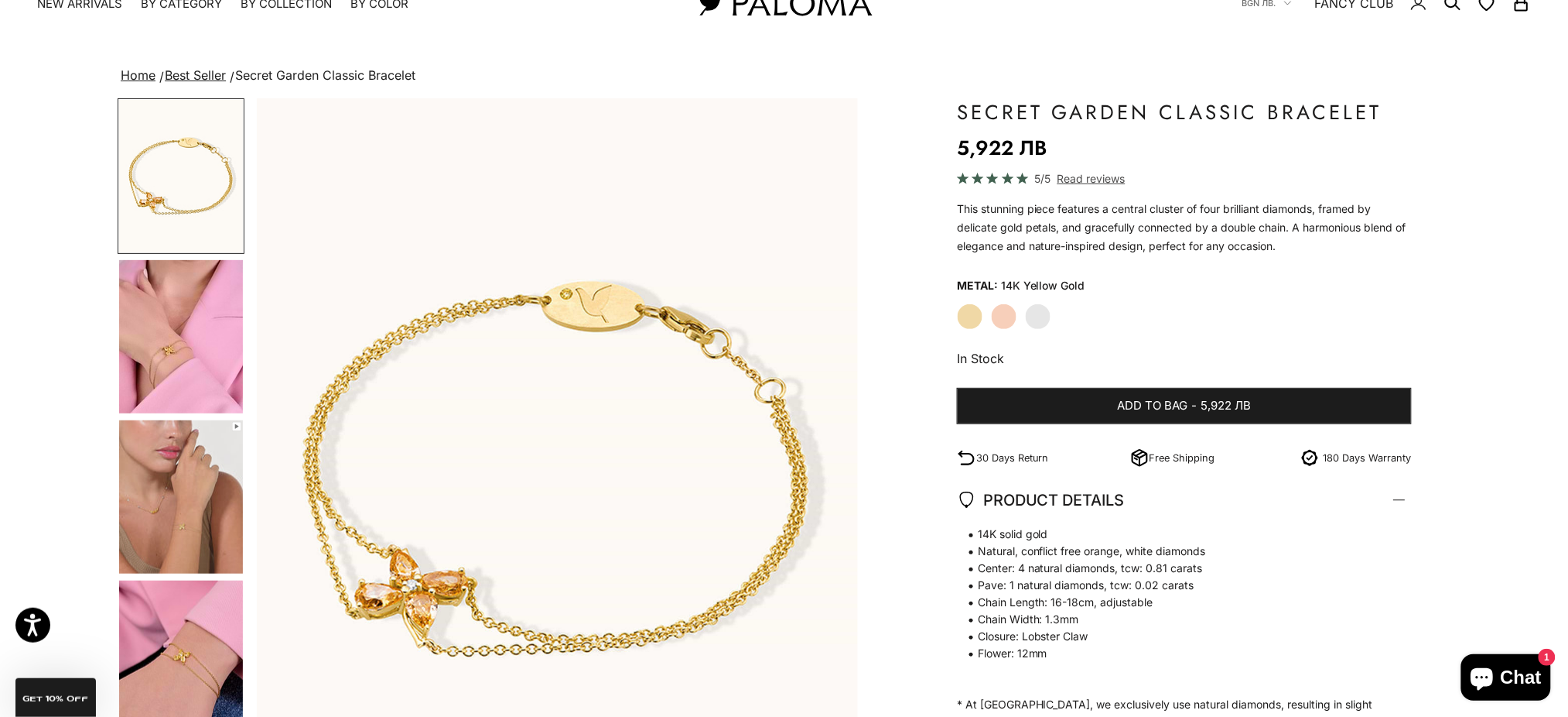
scroll to position [206, 0]
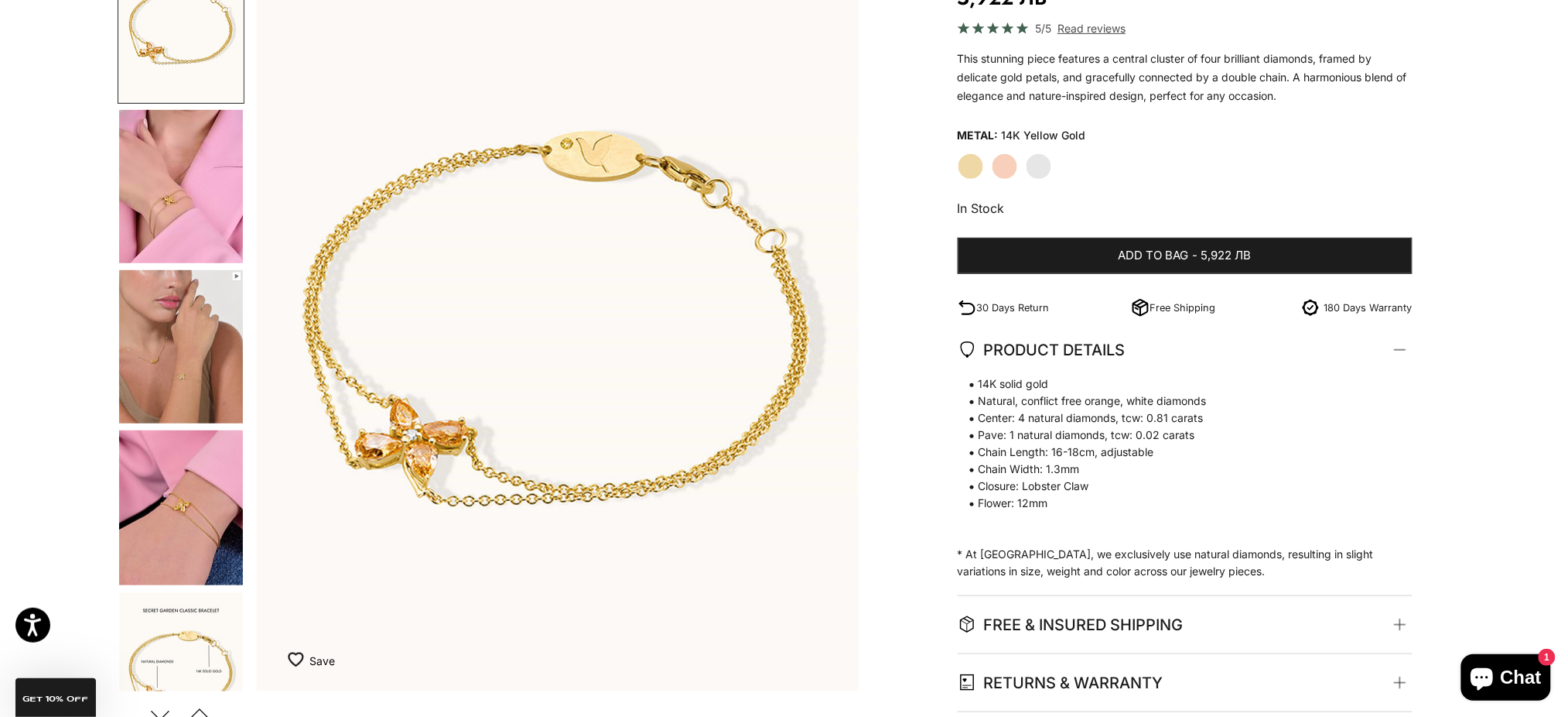
click at [140, 196] on img "Go to item 4" at bounding box center [181, 186] width 123 height 153
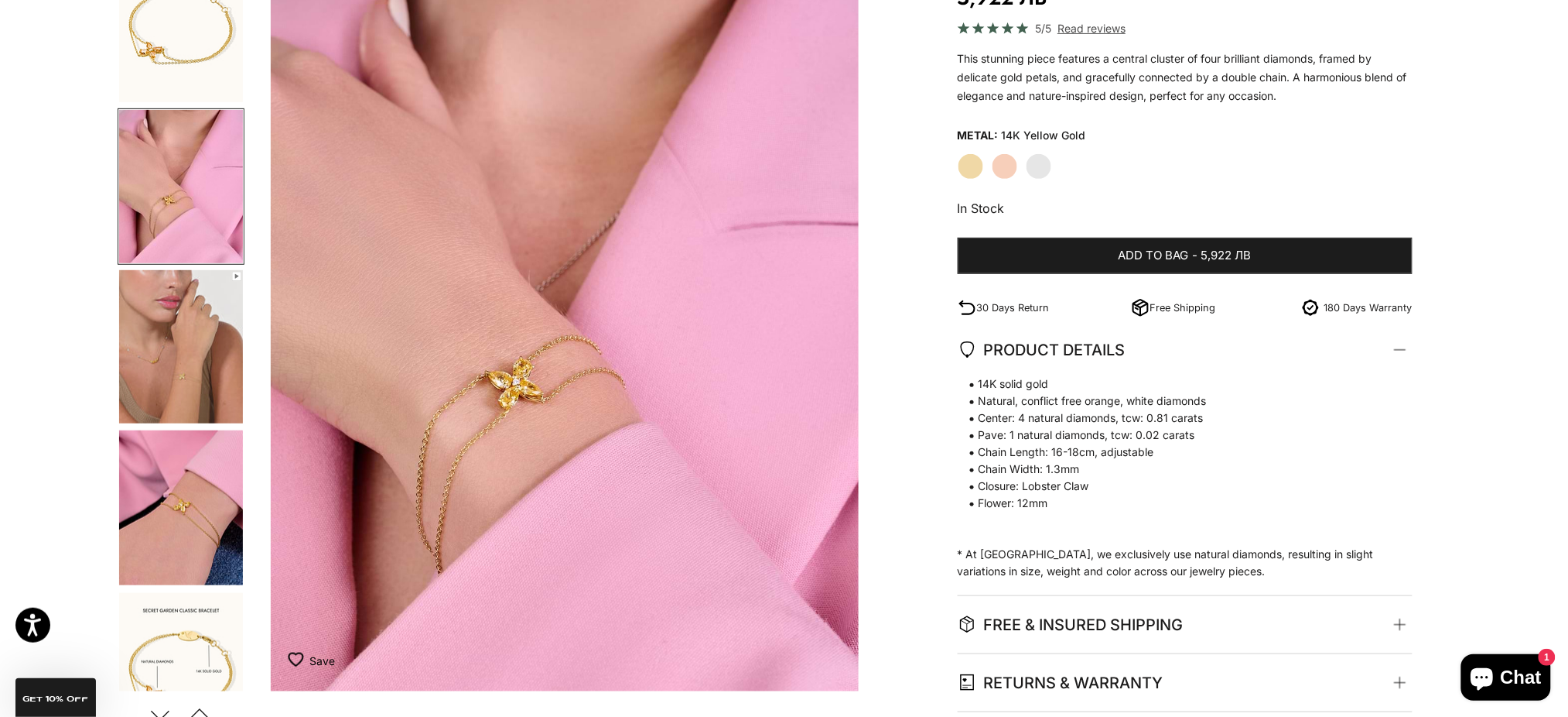
scroll to position [0, 619]
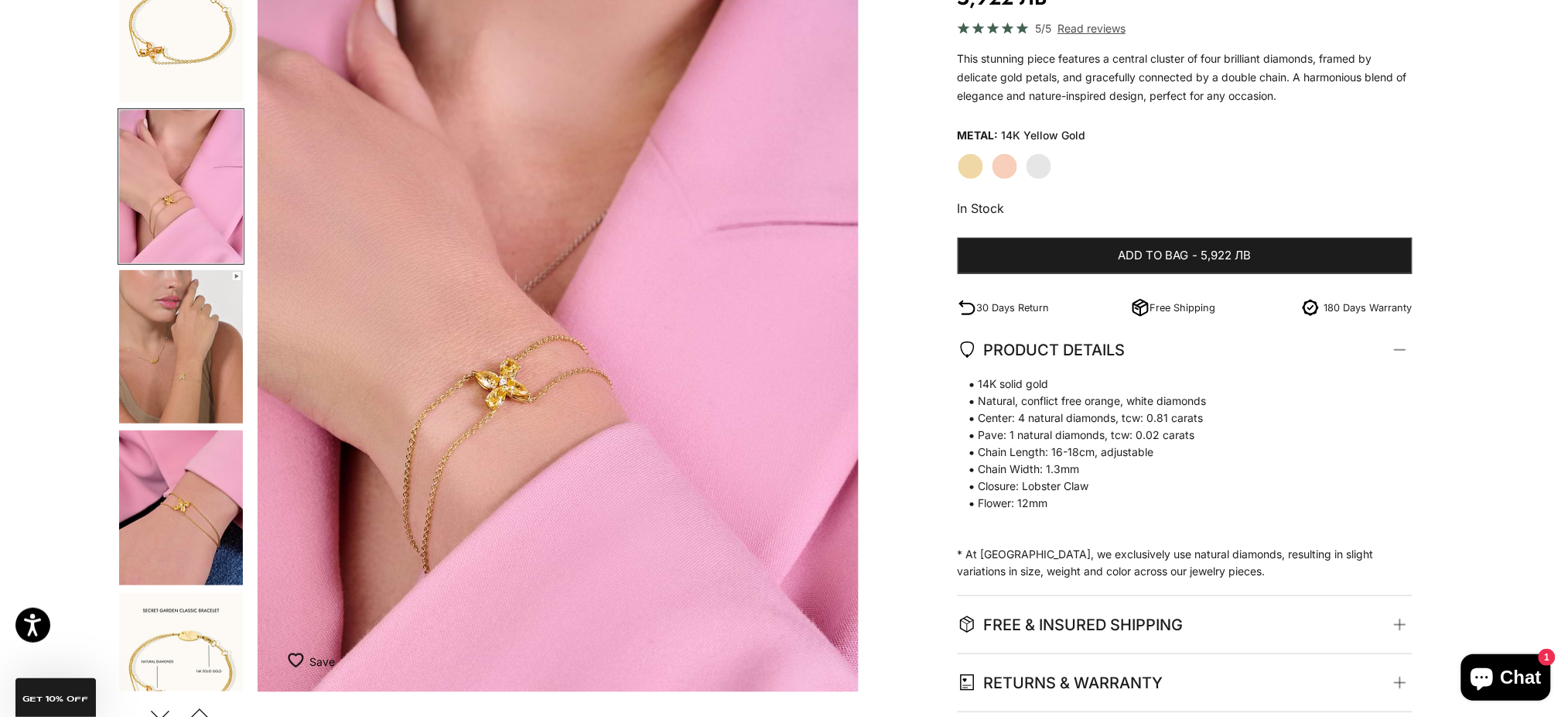
click at [183, 359] on img "Go to item 5" at bounding box center [181, 347] width 123 height 153
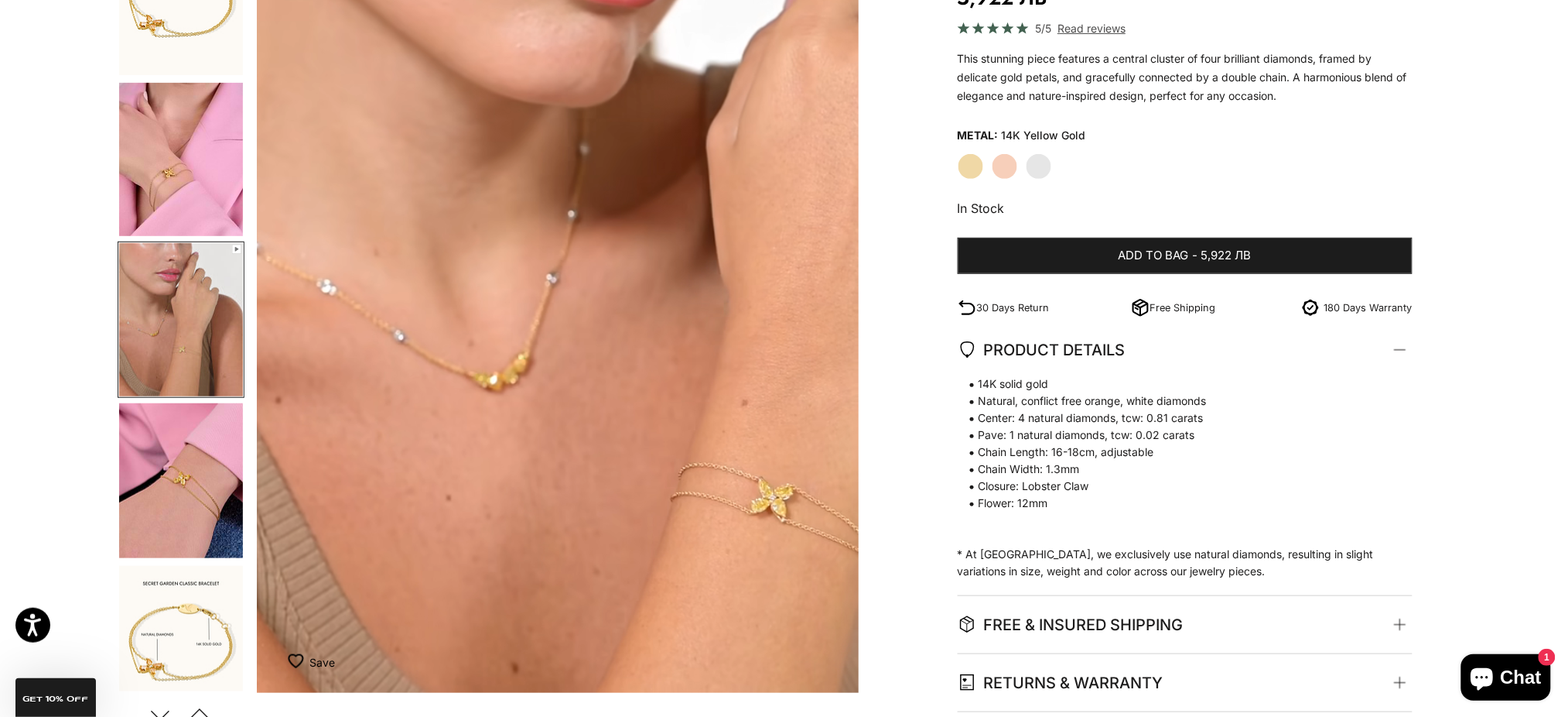
scroll to position [0, 1240]
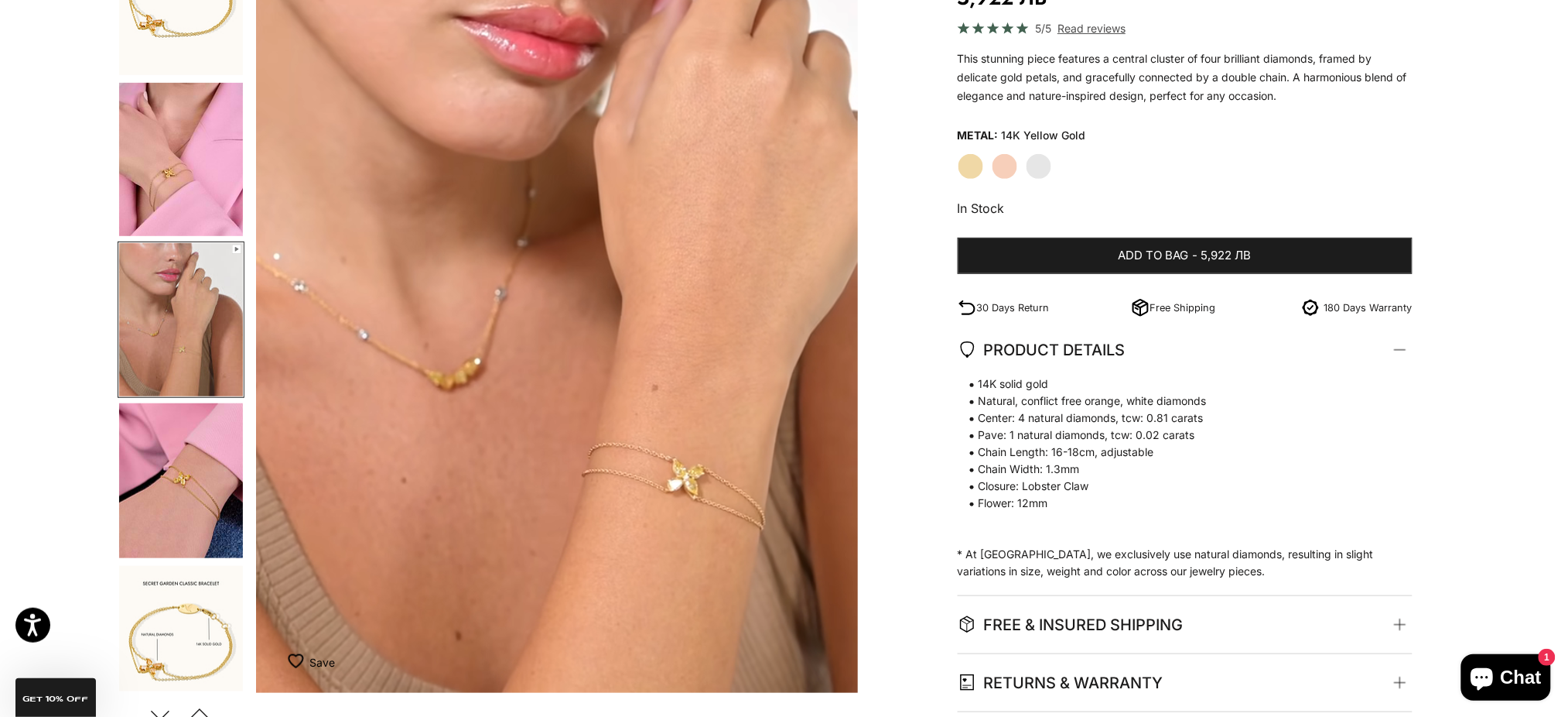
click at [215, 499] on img "Go to item 6" at bounding box center [181, 481] width 123 height 155
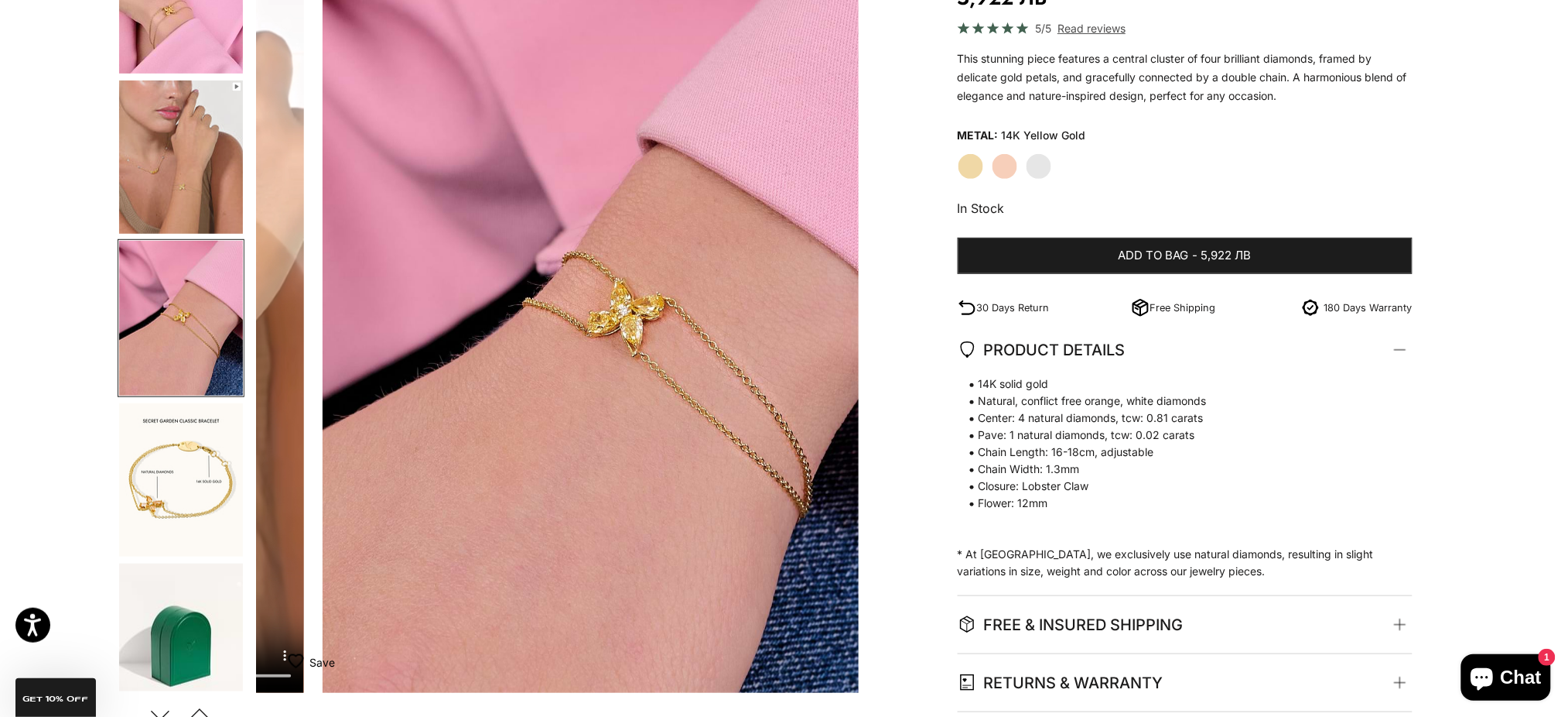
scroll to position [0, 1859]
